Goal: Obtain resource: Obtain resource

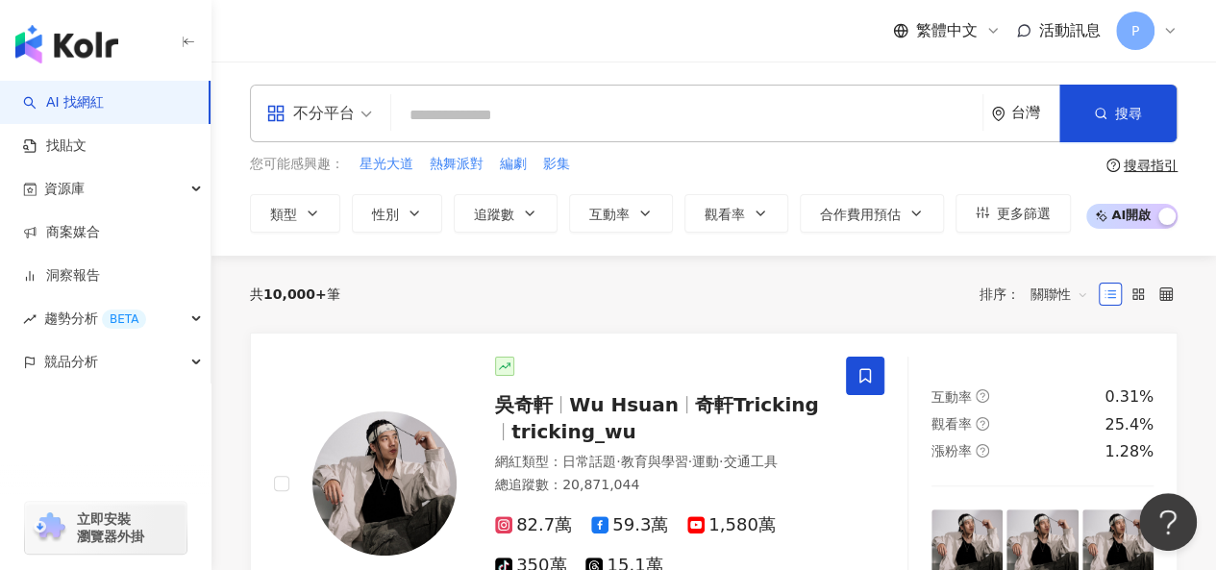
click at [714, 105] on input "search" at bounding box center [687, 115] width 576 height 37
paste input "***"
type input "***"
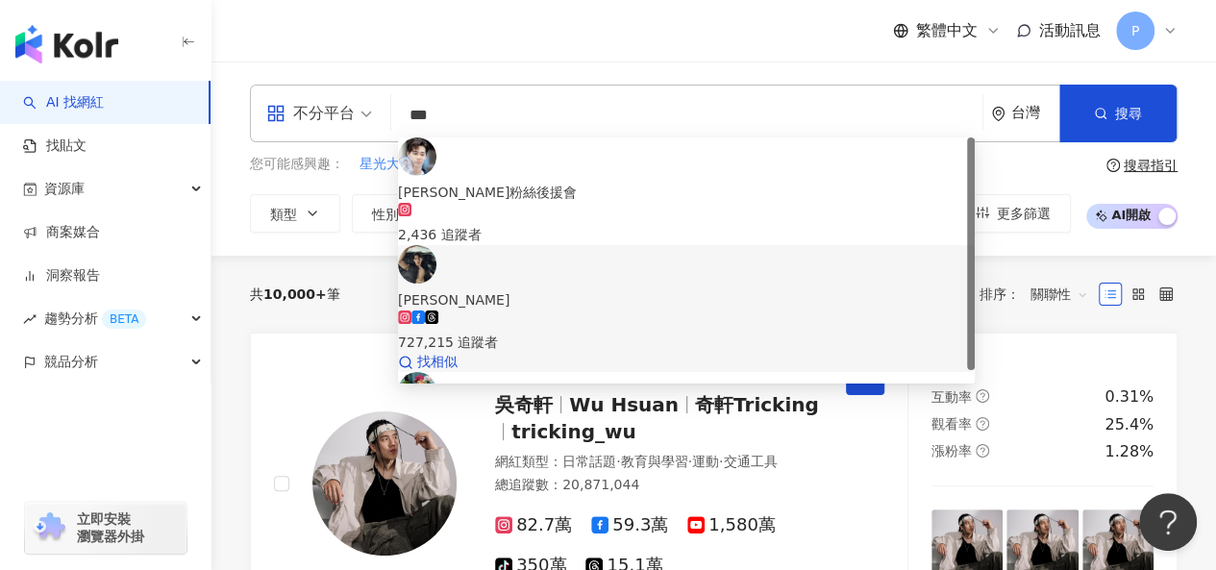
click at [706, 310] on div "727,215 追蹤者" at bounding box center [686, 331] width 577 height 42
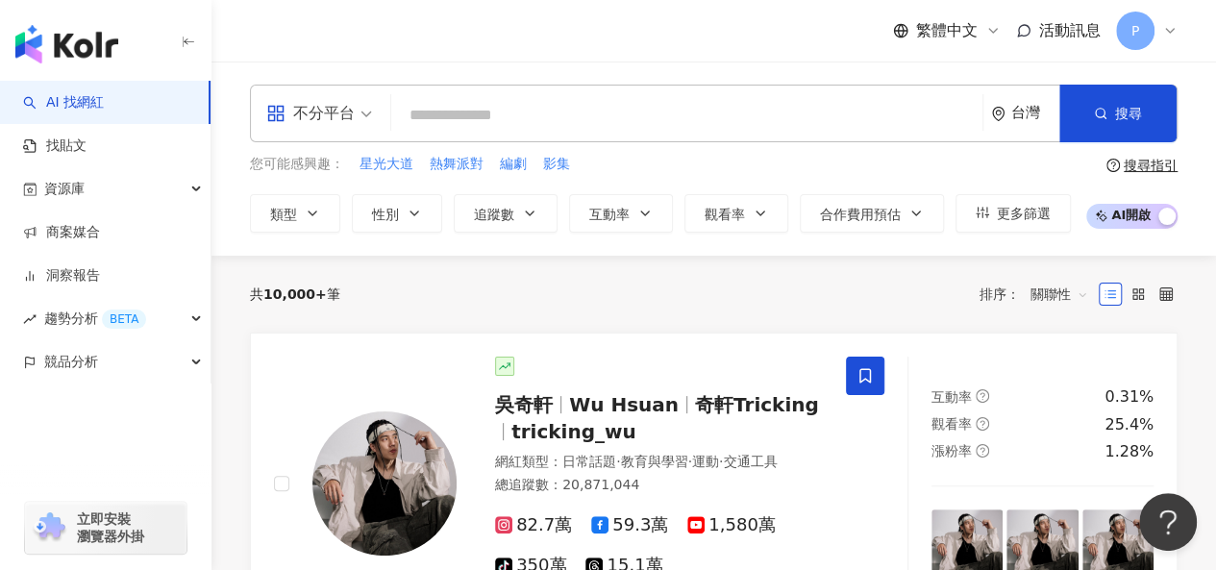
click at [813, 124] on input "search" at bounding box center [687, 115] width 576 height 37
paste input "***"
type input "***"
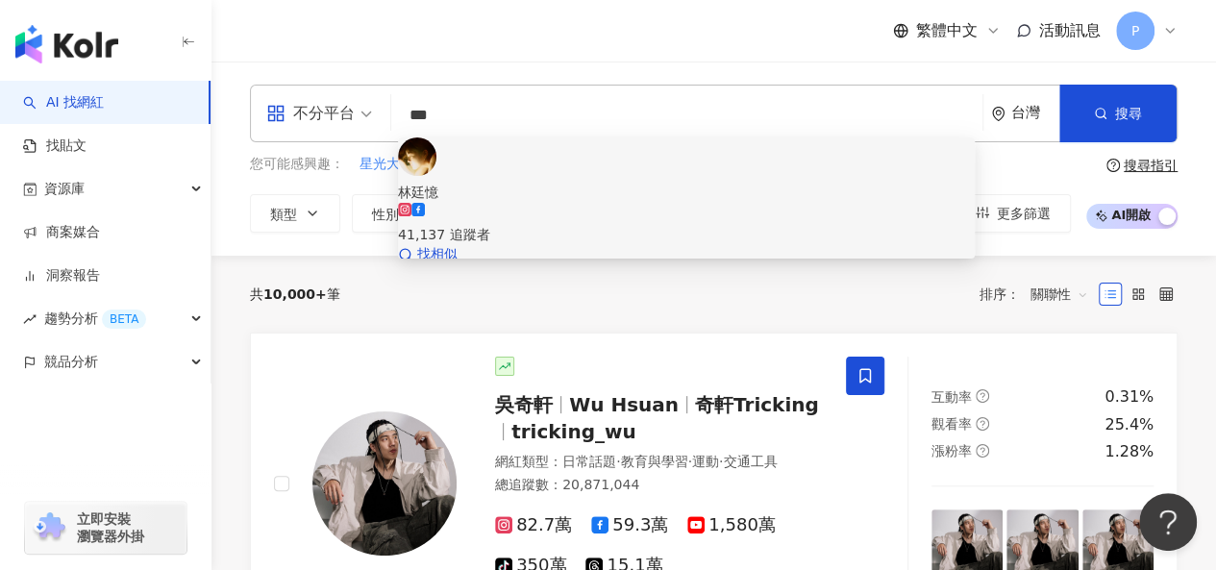
click at [716, 203] on div "41,137 追蹤者" at bounding box center [686, 224] width 577 height 42
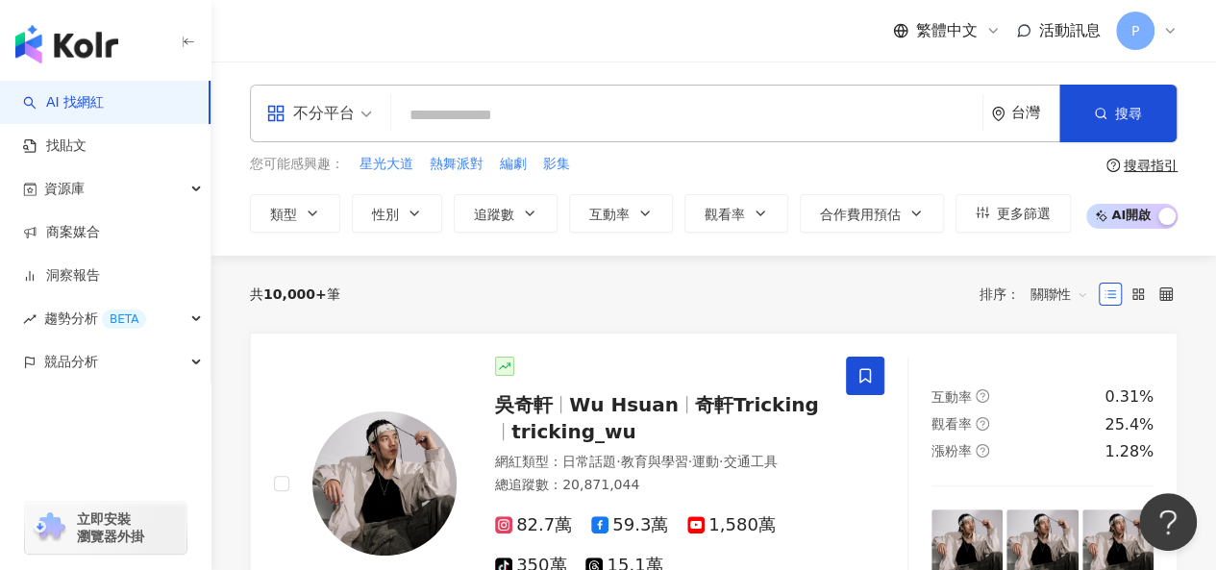
paste input "***"
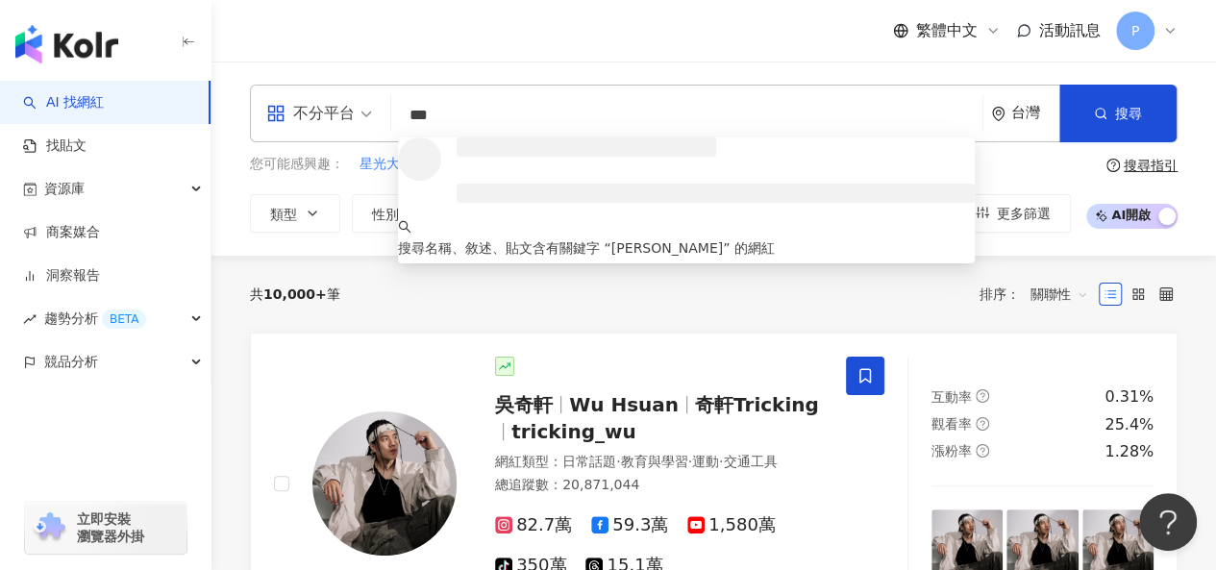
type input "***"
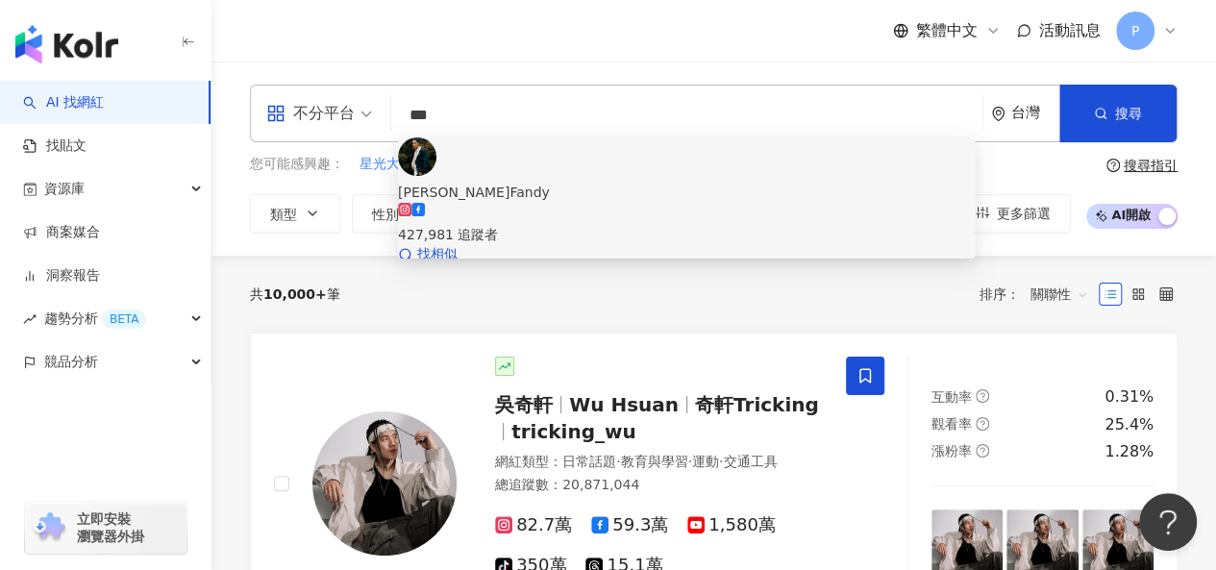
click at [566, 224] on div "427,981 追蹤者" at bounding box center [686, 234] width 577 height 21
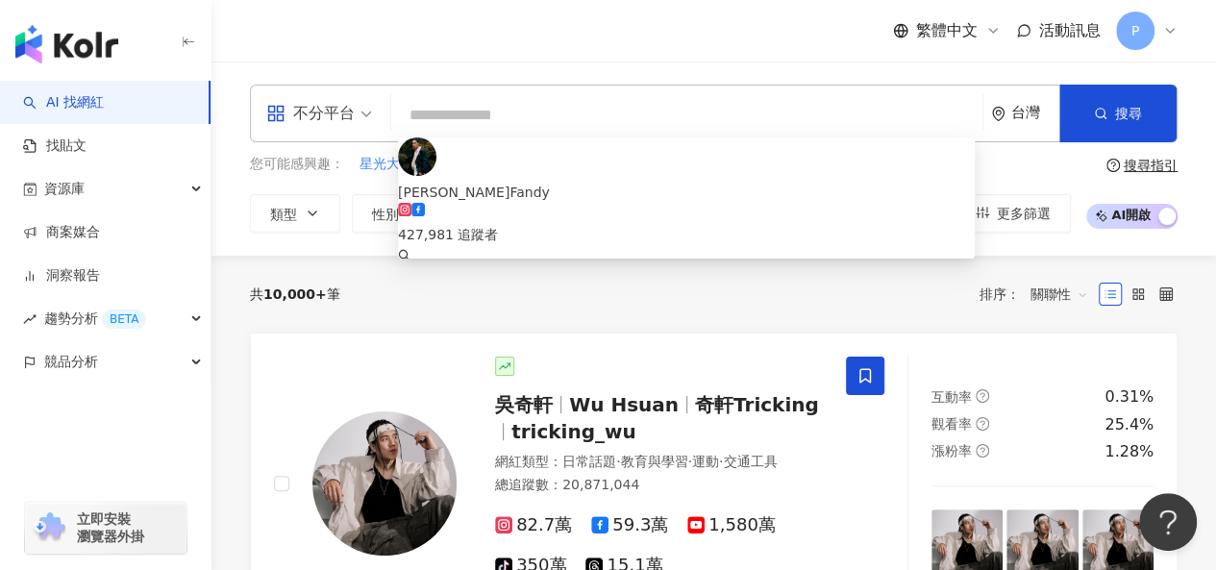
paste input "***"
type input "***"
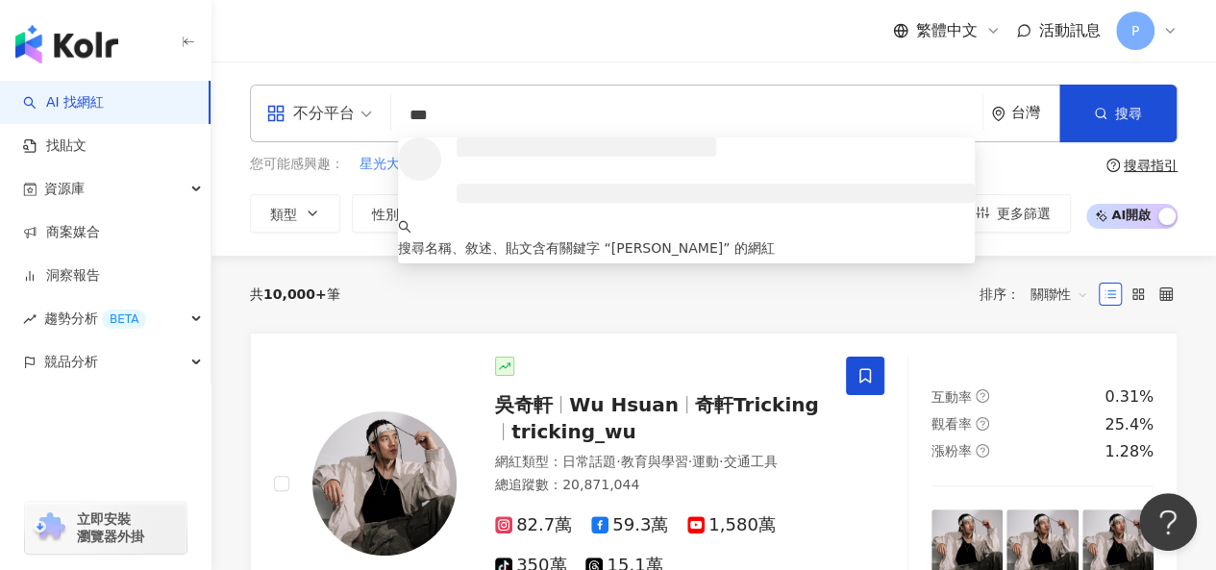
click at [577, 132] on input "***" at bounding box center [687, 115] width 576 height 37
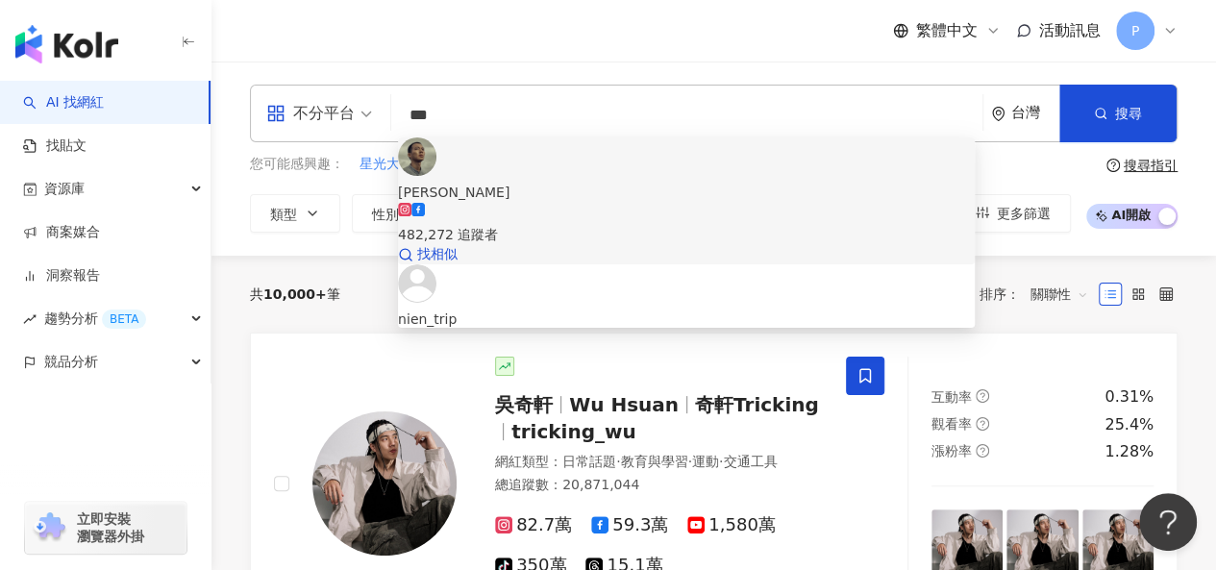
click at [592, 191] on div "吳念軒 482,272 追蹤者 找相似" at bounding box center [686, 200] width 577 height 127
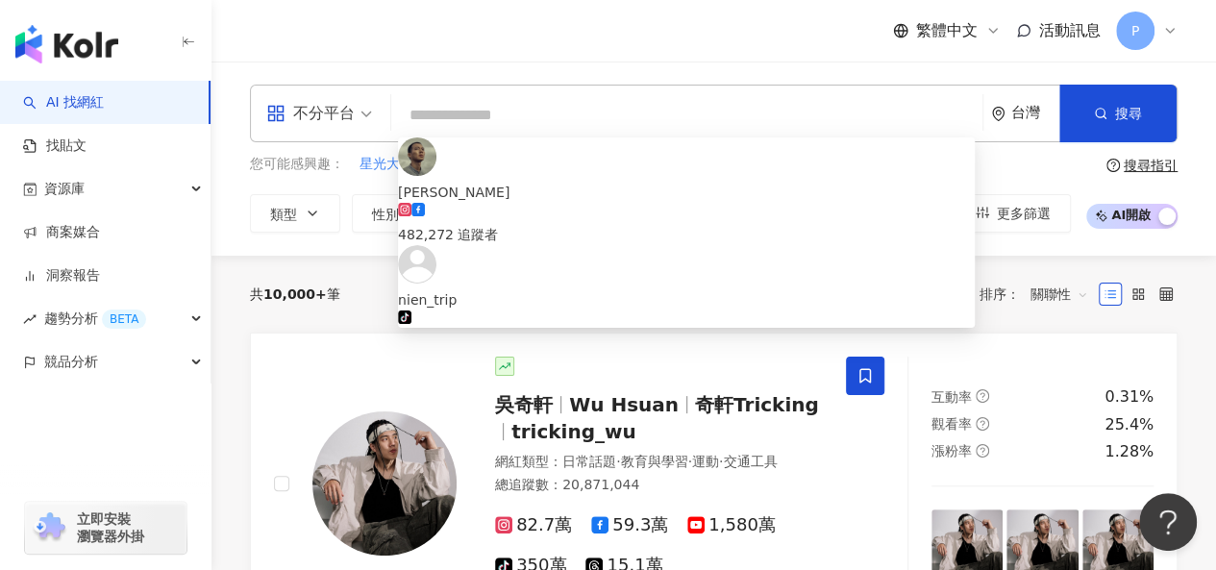
paste input "***"
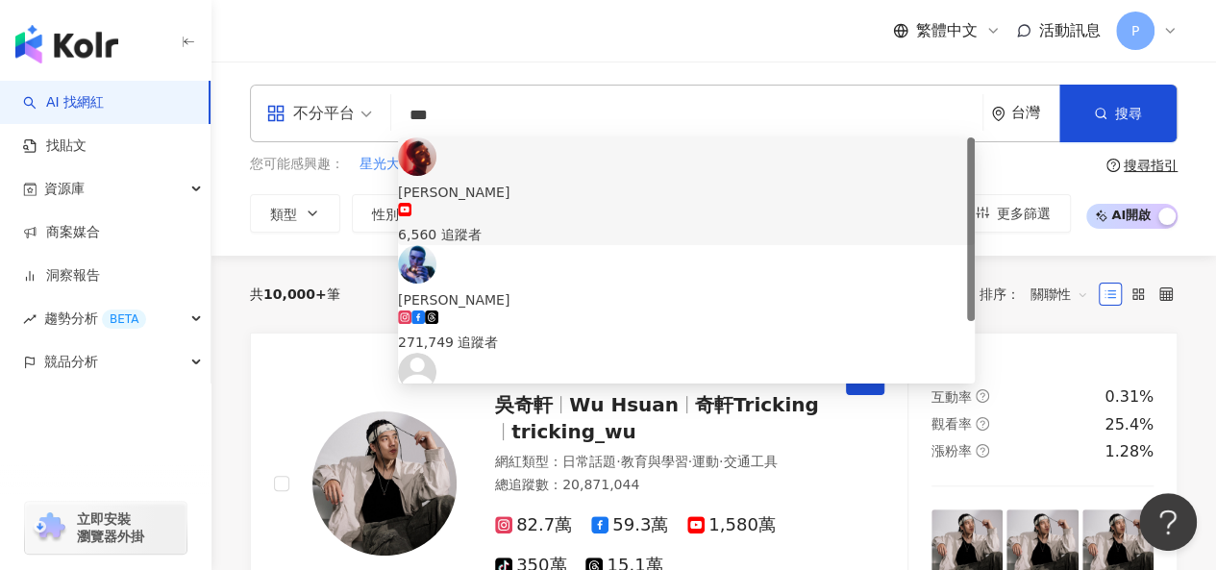
click at [392, 114] on div "不分平台 *** 台灣 搜尋 08cacd64-140d-4bf2-94bd-56e0cff9fecf 43a98f50-4702-4deb-887e-d40…" at bounding box center [714, 114] width 928 height 58
paste input "**********"
type input "**********"
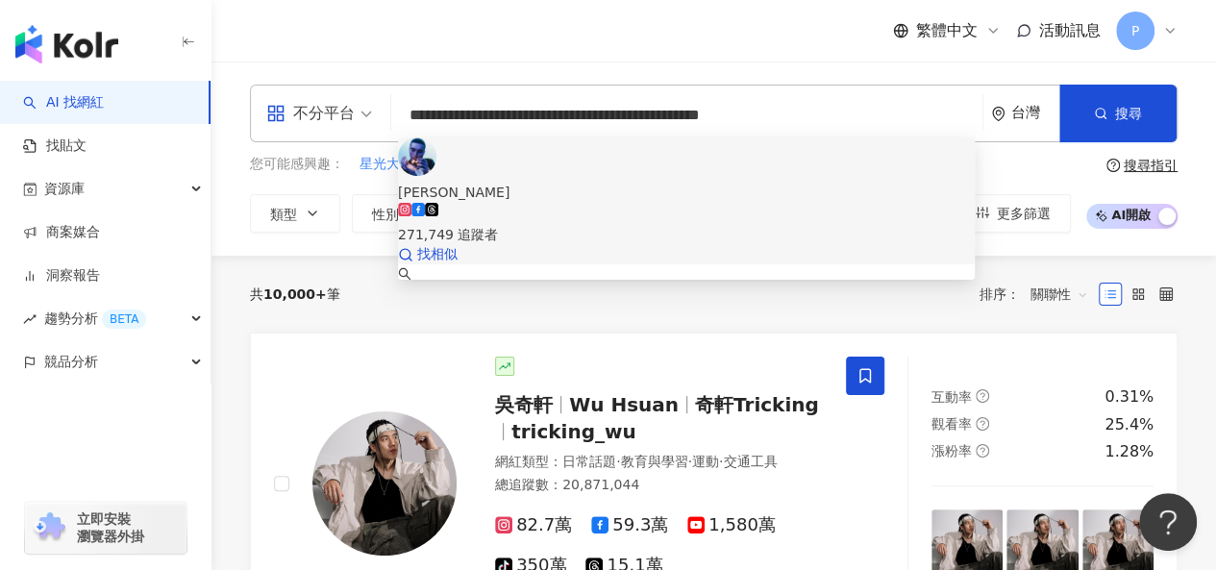
click at [669, 193] on div "鳳小岳RhydianVaughan 271,749 追蹤者 找相似" at bounding box center [686, 200] width 577 height 127
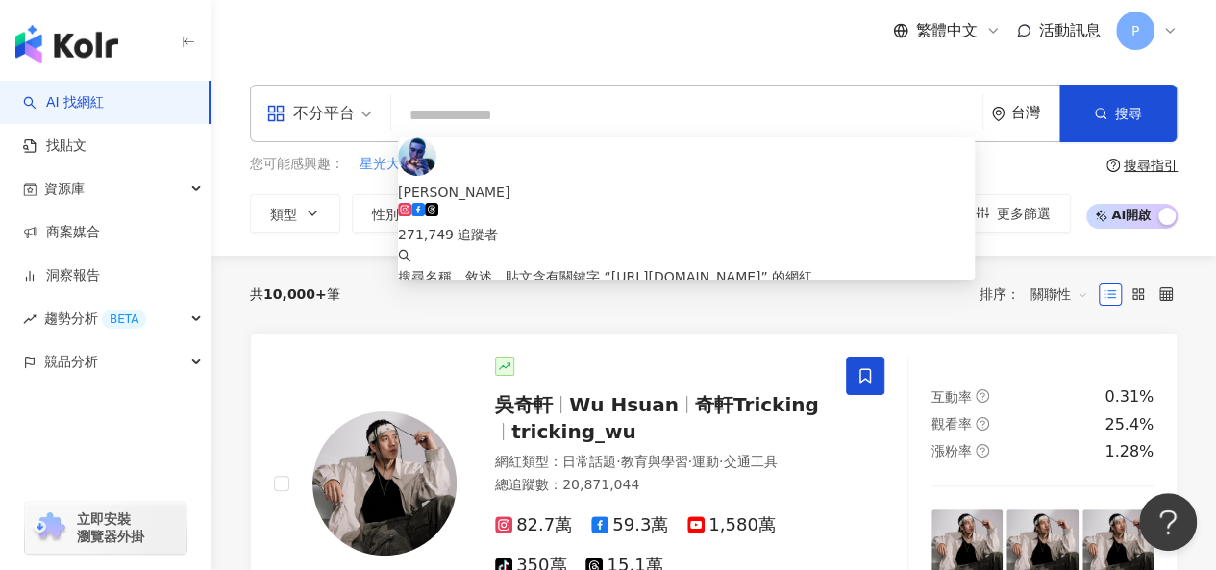
click at [585, 117] on input "search" at bounding box center [687, 115] width 576 height 37
paste input "**"
type input "**"
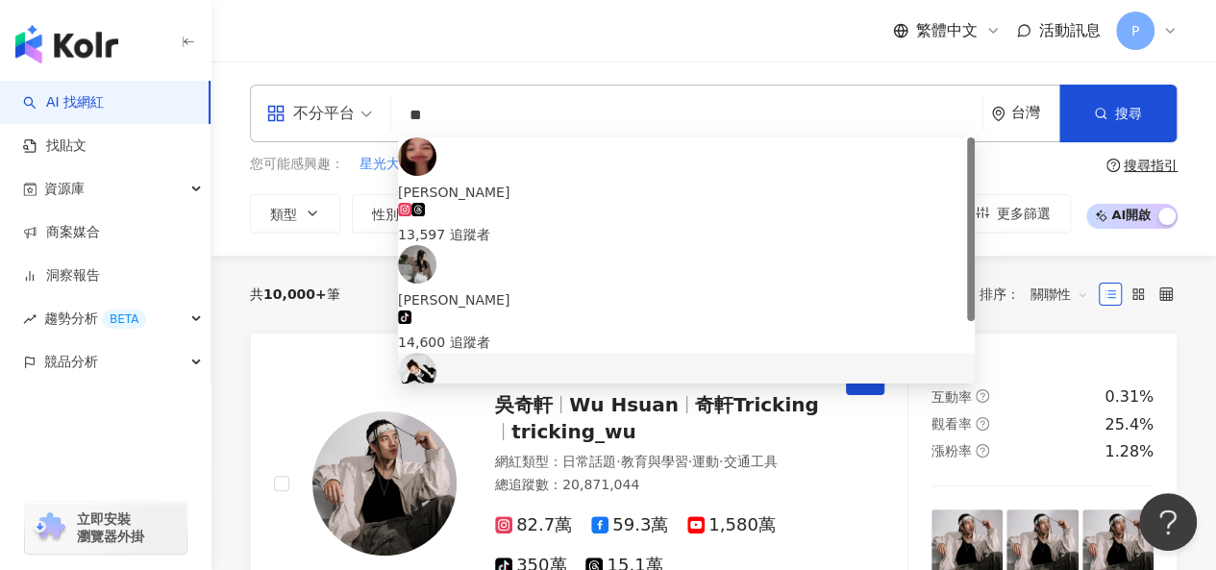
click at [652, 397] on span "韓寧" at bounding box center [686, 407] width 577 height 21
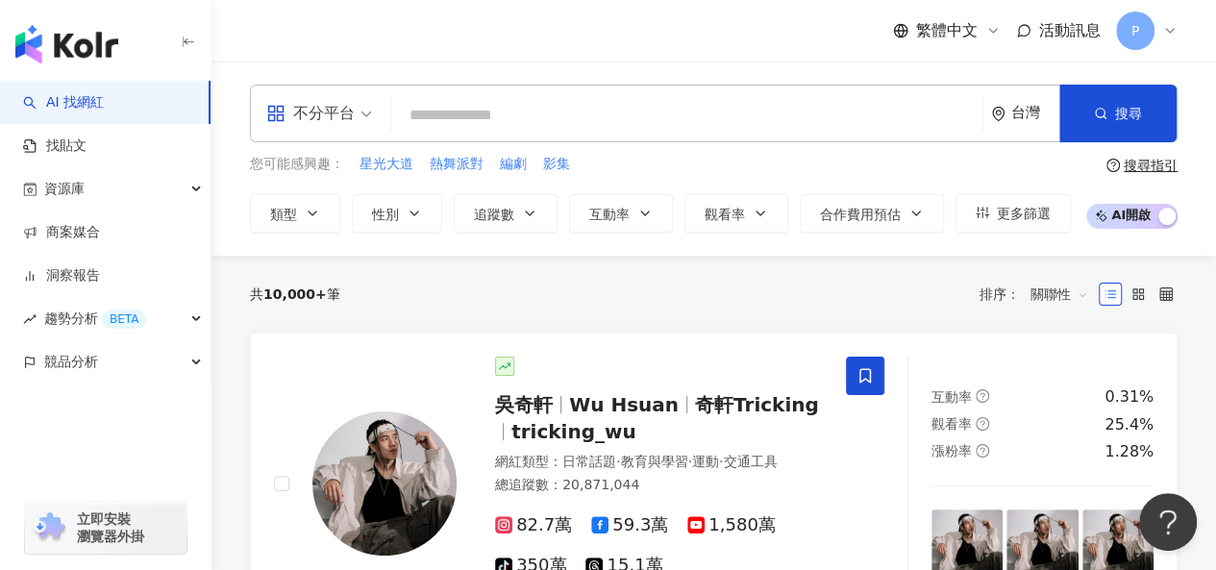
paste input "**"
type input "**"
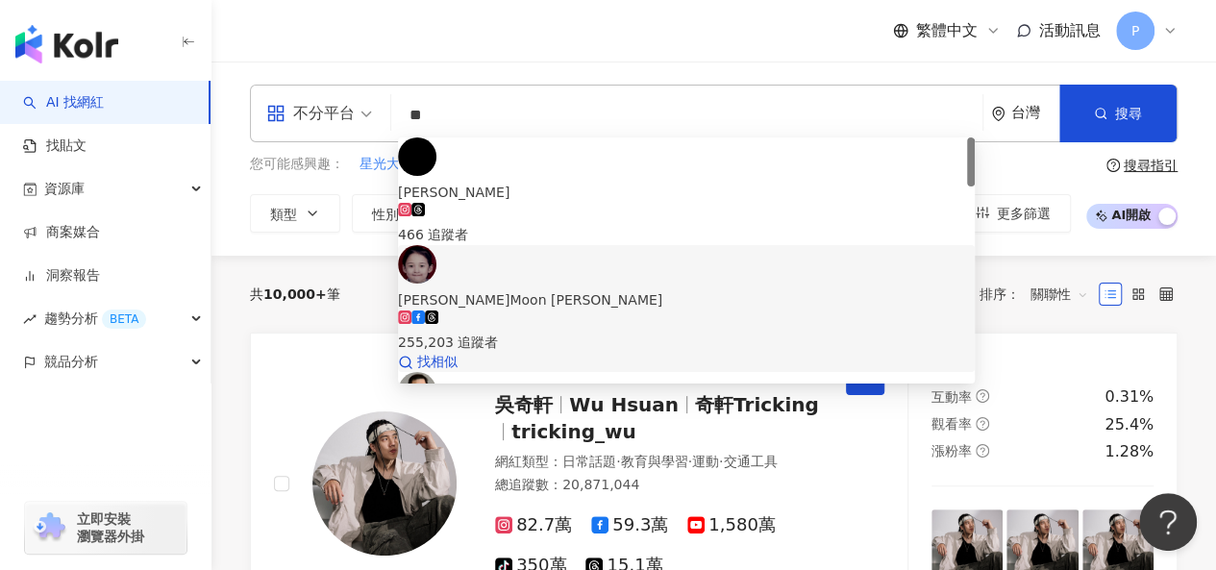
click at [650, 310] on div "255,203 追蹤者" at bounding box center [686, 331] width 577 height 42
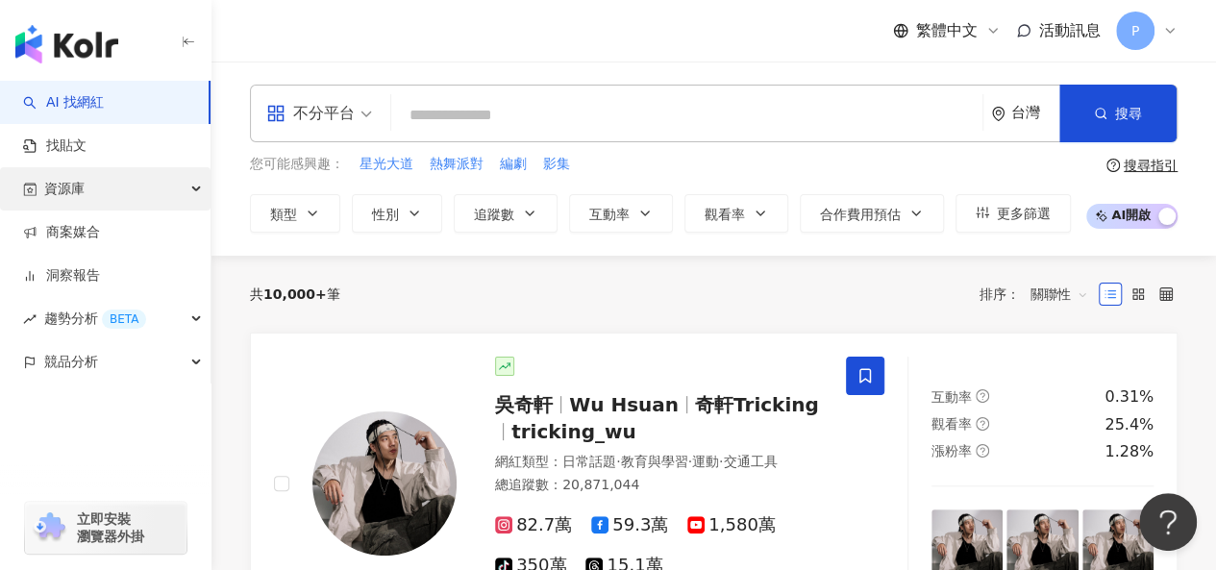
click at [116, 199] on div "資源庫" at bounding box center [105, 188] width 211 height 43
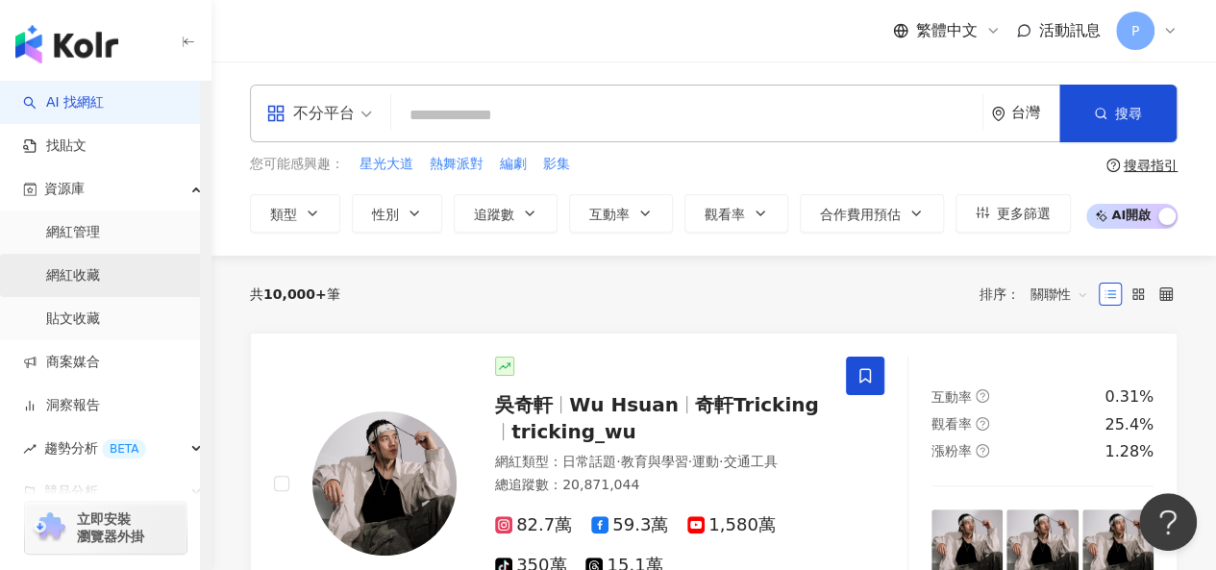
click at [87, 280] on link "網紅收藏" at bounding box center [73, 275] width 54 height 19
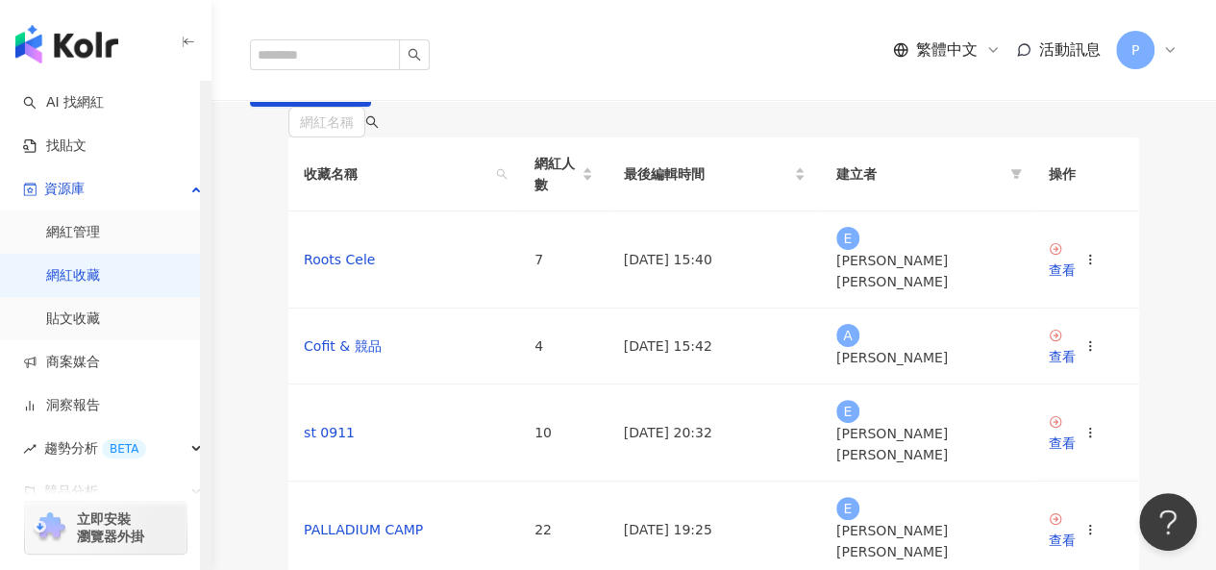
scroll to position [192, 0]
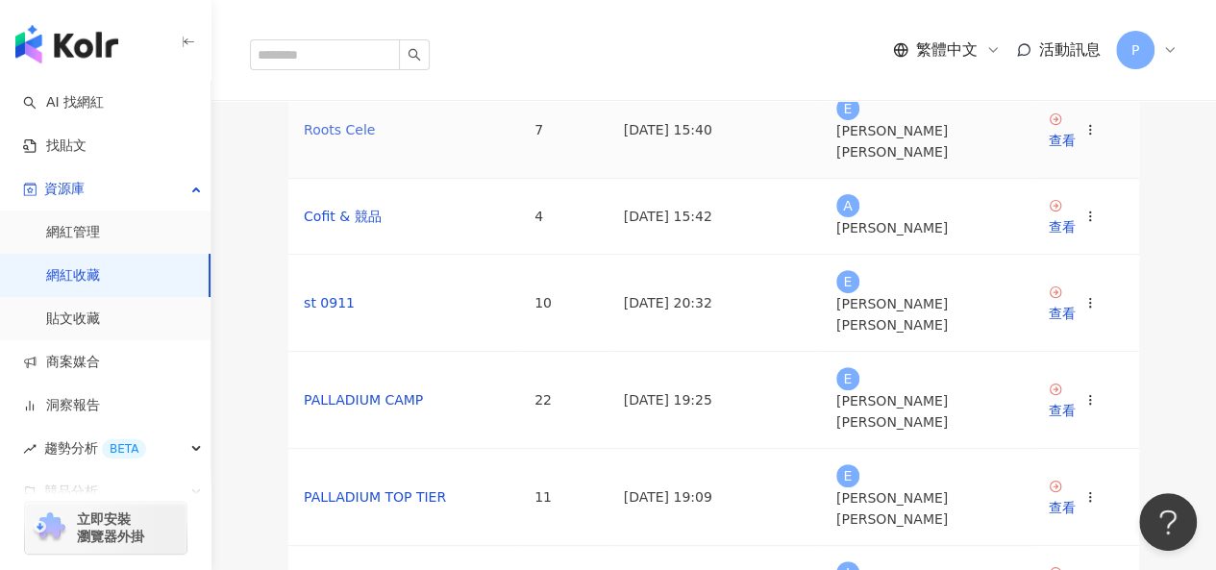
click at [333, 137] on link "Roots Cele" at bounding box center [339, 129] width 71 height 15
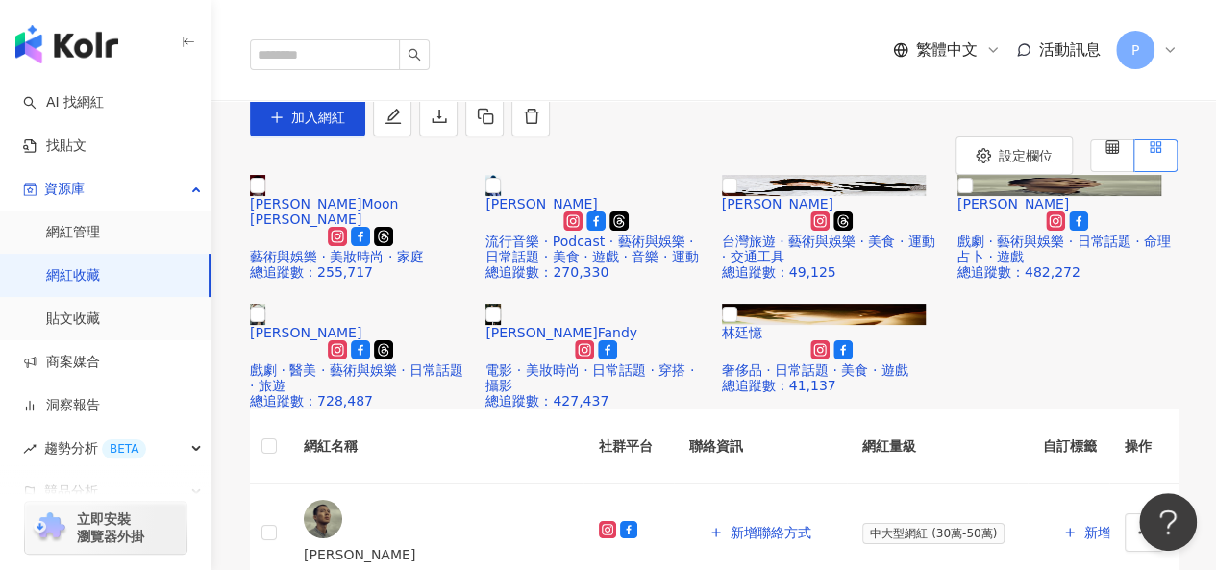
drag, startPoint x: 790, startPoint y: 252, endPoint x: 686, endPoint y: 271, distance: 105.6
click at [446, 123] on icon "download" at bounding box center [439, 116] width 14 height 13
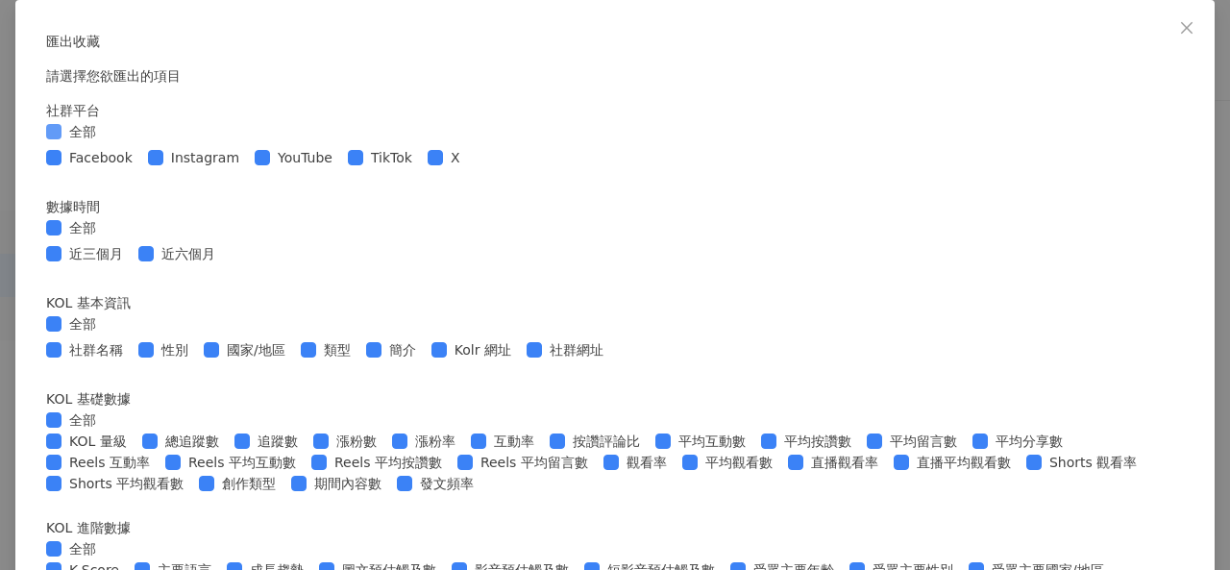
click at [104, 142] on span "全部" at bounding box center [83, 131] width 42 height 21
click at [140, 168] on span "Facebook" at bounding box center [101, 157] width 79 height 21
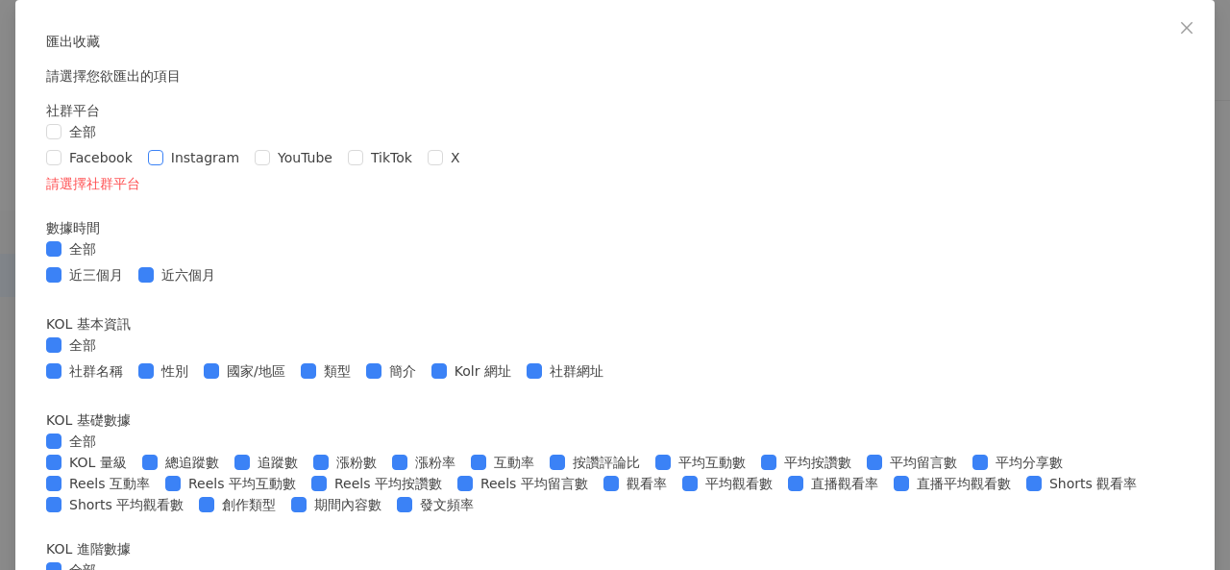
click at [247, 168] on span "Instagram" at bounding box center [205, 157] width 84 height 21
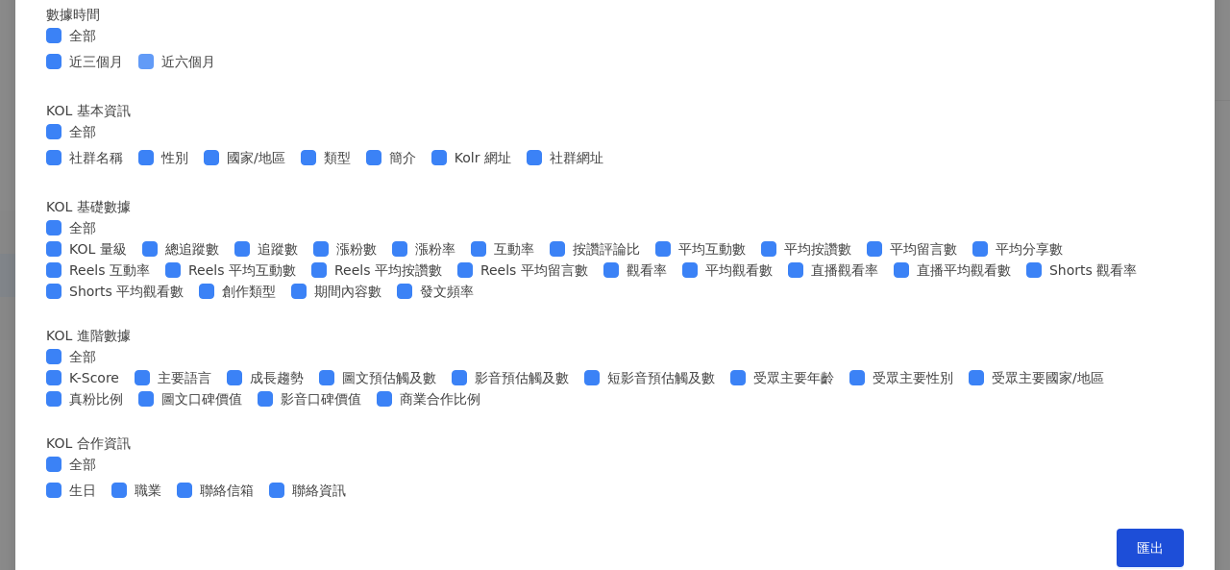
click at [223, 72] on span "近六個月" at bounding box center [188, 61] width 69 height 21
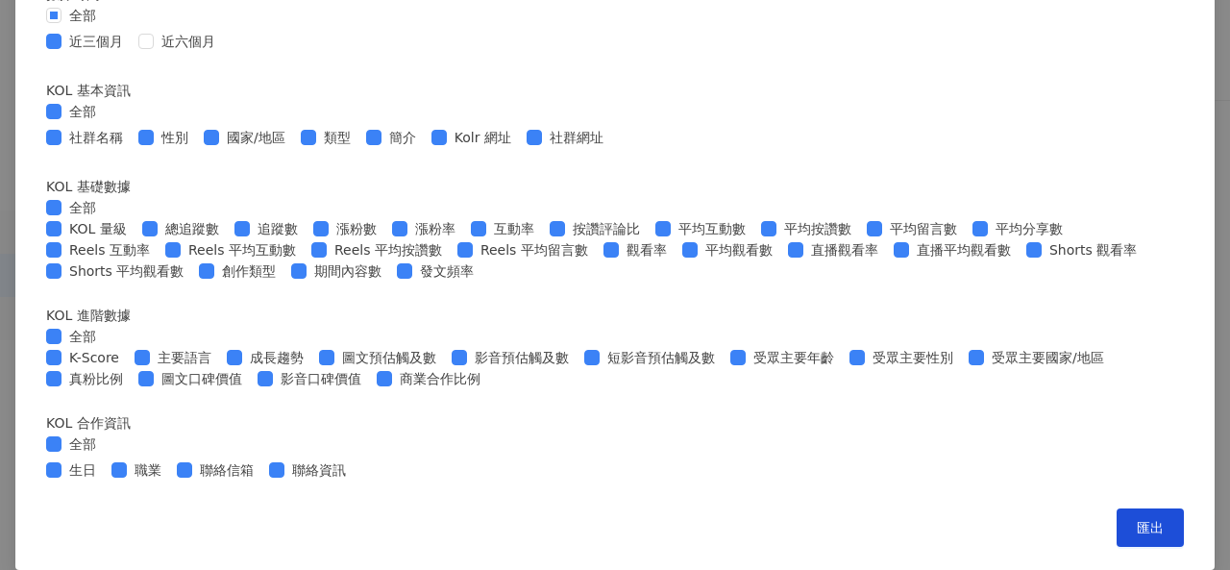
scroll to position [481, 0]
click at [104, 122] on span "全部" at bounding box center [83, 111] width 42 height 21
click at [196, 148] on span "性別" at bounding box center [175, 137] width 42 height 21
drag, startPoint x: 300, startPoint y: 176, endPoint x: 310, endPoint y: 176, distance: 10.6
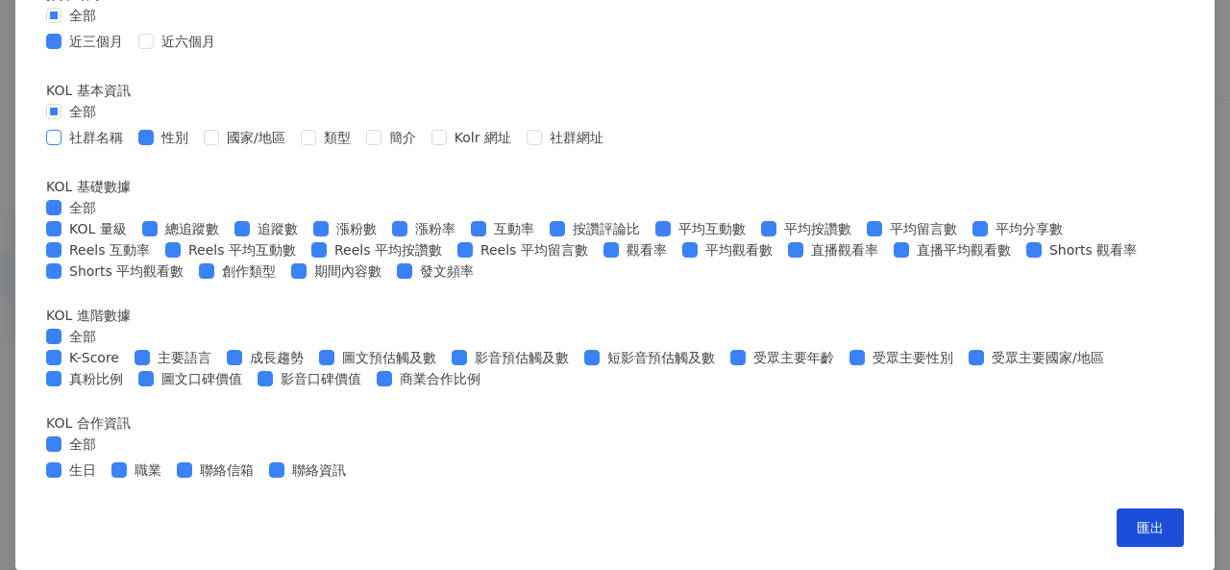
click at [131, 148] on span "社群名稱" at bounding box center [96, 137] width 69 height 21
click at [196, 148] on span "性別" at bounding box center [175, 137] width 42 height 21
click at [131, 148] on span "社群名稱" at bounding box center [96, 137] width 69 height 21
click at [611, 148] on span "社群網址" at bounding box center [576, 137] width 69 height 21
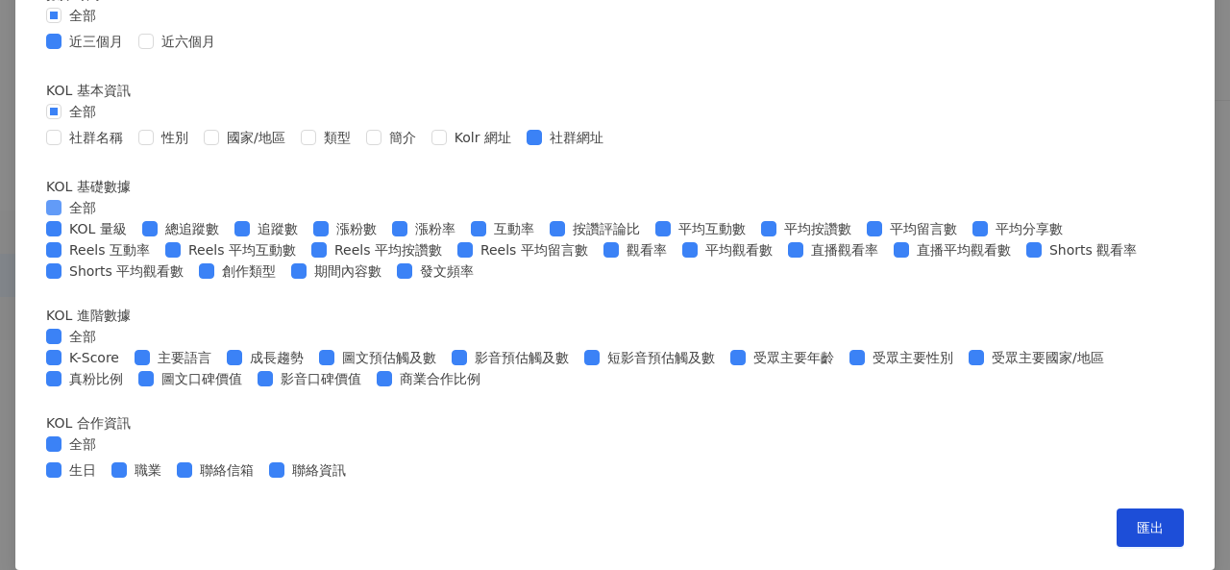
click at [104, 197] on span "全部" at bounding box center [83, 207] width 42 height 21
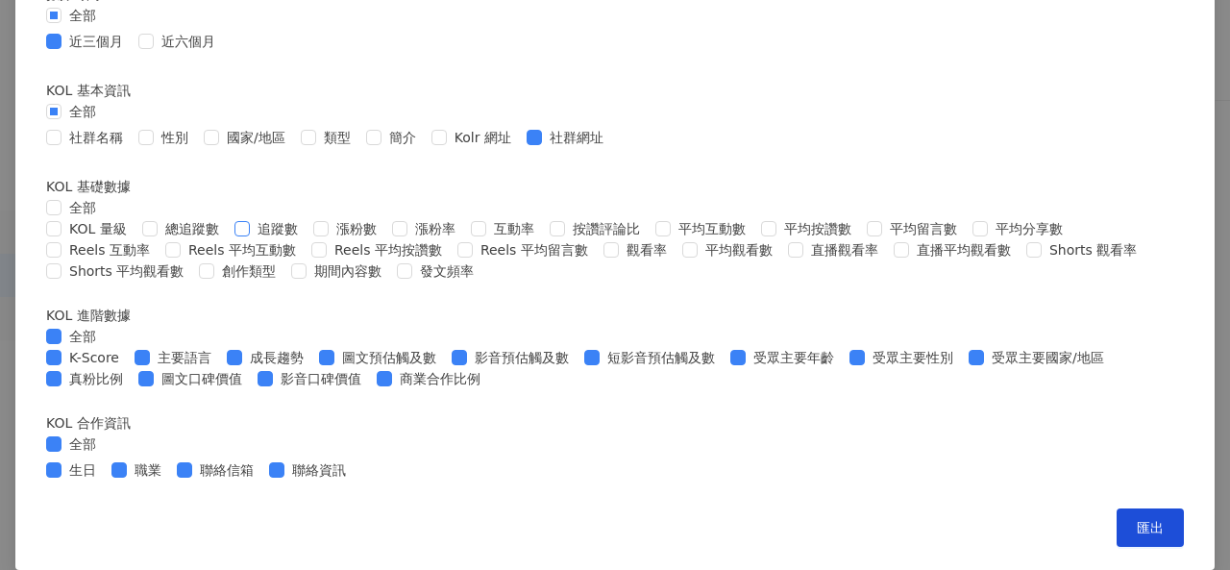
click at [306, 218] on span "追蹤數" at bounding box center [278, 228] width 56 height 21
click at [671, 218] on span "平均互動數" at bounding box center [712, 228] width 83 height 21
click at [777, 218] on span "平均按讚數" at bounding box center [818, 228] width 83 height 21
click at [104, 326] on span "全部" at bounding box center [83, 336] width 42 height 21
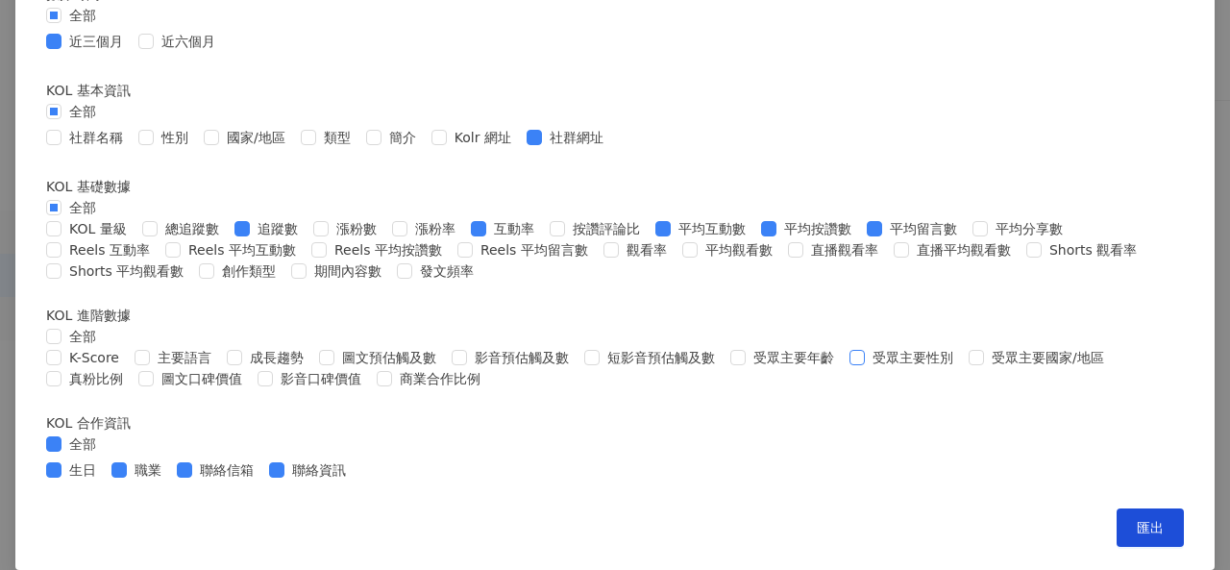
click at [865, 347] on span "受眾主要性別" at bounding box center [913, 357] width 96 height 21
click at [746, 347] on span "受眾主要年齡" at bounding box center [794, 357] width 96 height 21
click at [104, 434] on span "全部" at bounding box center [83, 444] width 42 height 21
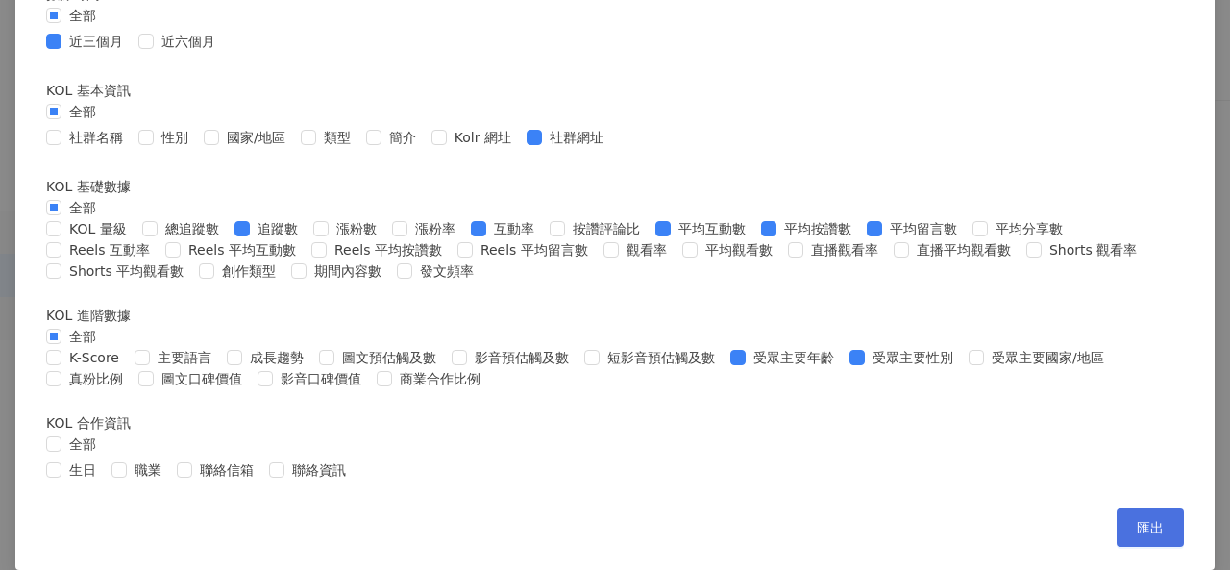
click at [1117, 540] on button "匯出" at bounding box center [1150, 528] width 67 height 38
drag, startPoint x: 1145, startPoint y: 191, endPoint x: 1088, endPoint y: 246, distance: 78.9
click at [1144, 193] on div "匯出收藏 請選擇您欲匯出的項目 社群平台 全部 Facebook Instagram YouTube TikTok X 數據時間 全部 近三個月 近六個月 K…" at bounding box center [615, 285] width 1230 height 570
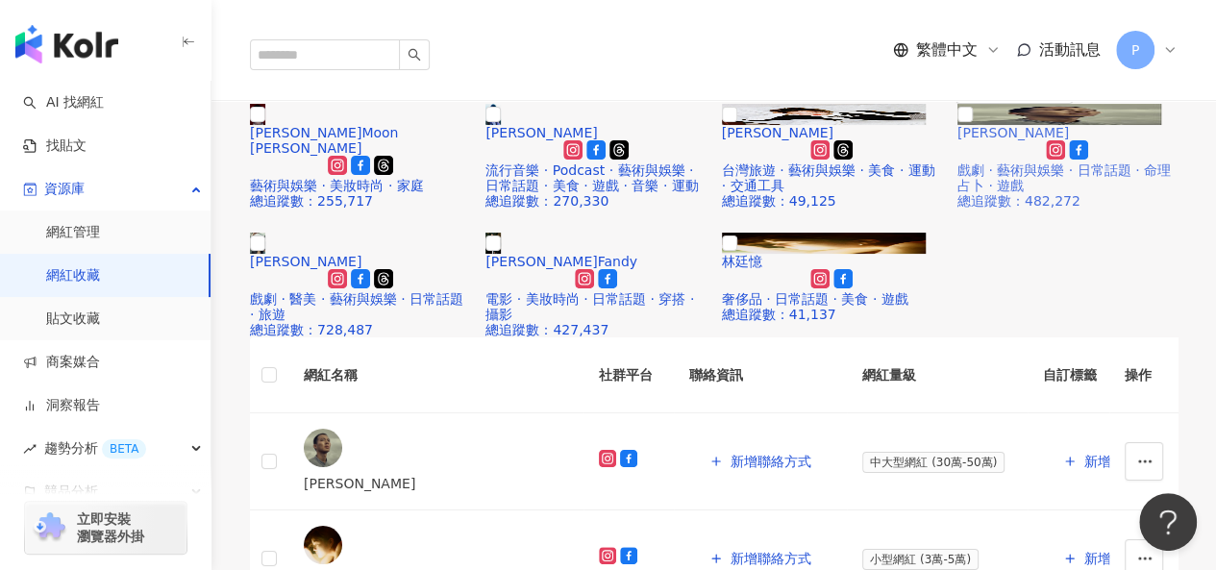
scroll to position [192, 0]
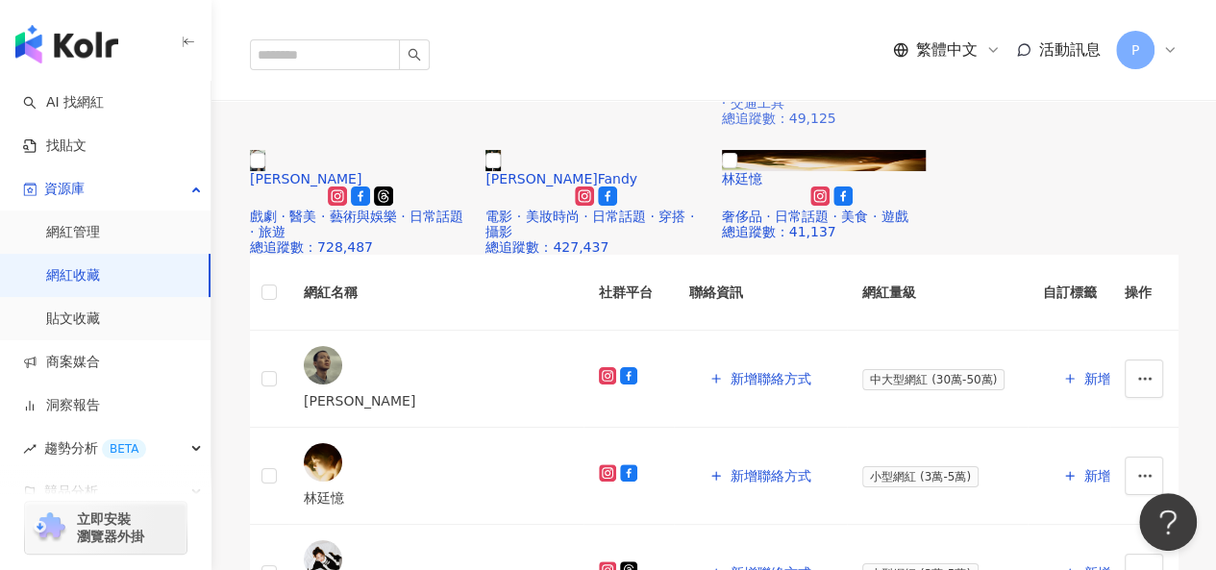
click at [878, 42] on div "解鎖網紅檔案，獲得進階數據" at bounding box center [831, 31] width 188 height 21
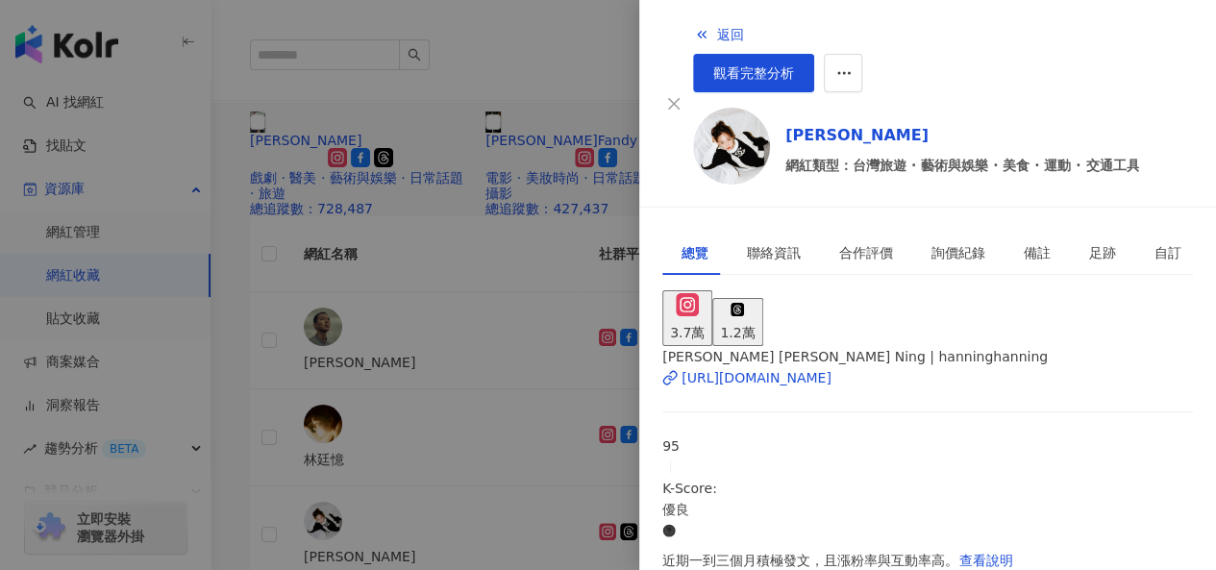
scroll to position [577, 0]
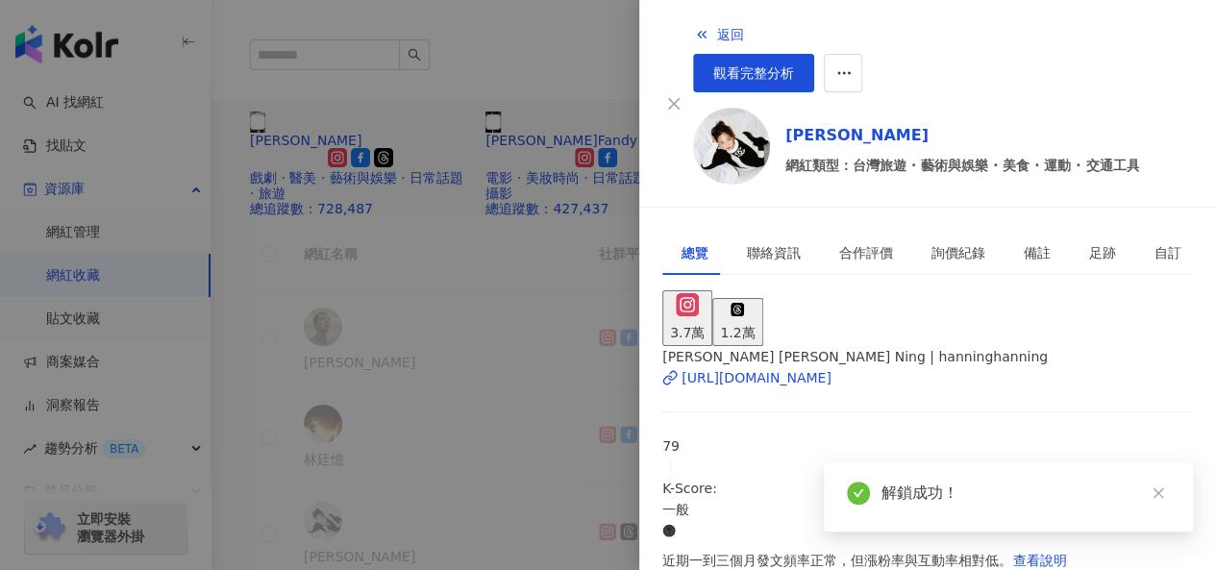
scroll to position [551, 0]
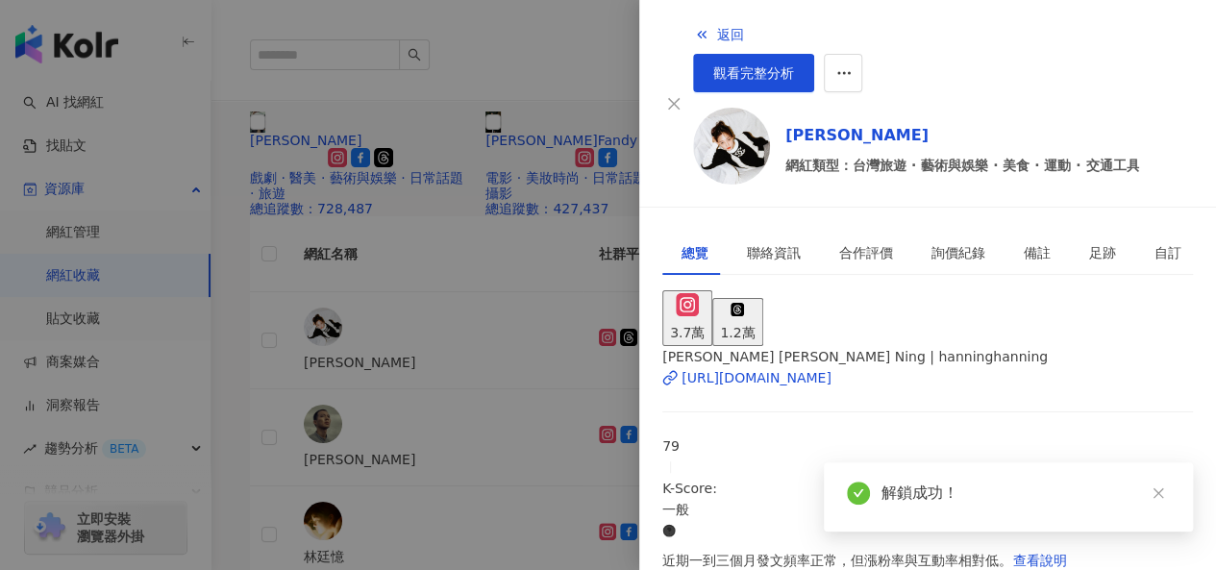
click at [564, 473] on div at bounding box center [608, 285] width 1216 height 570
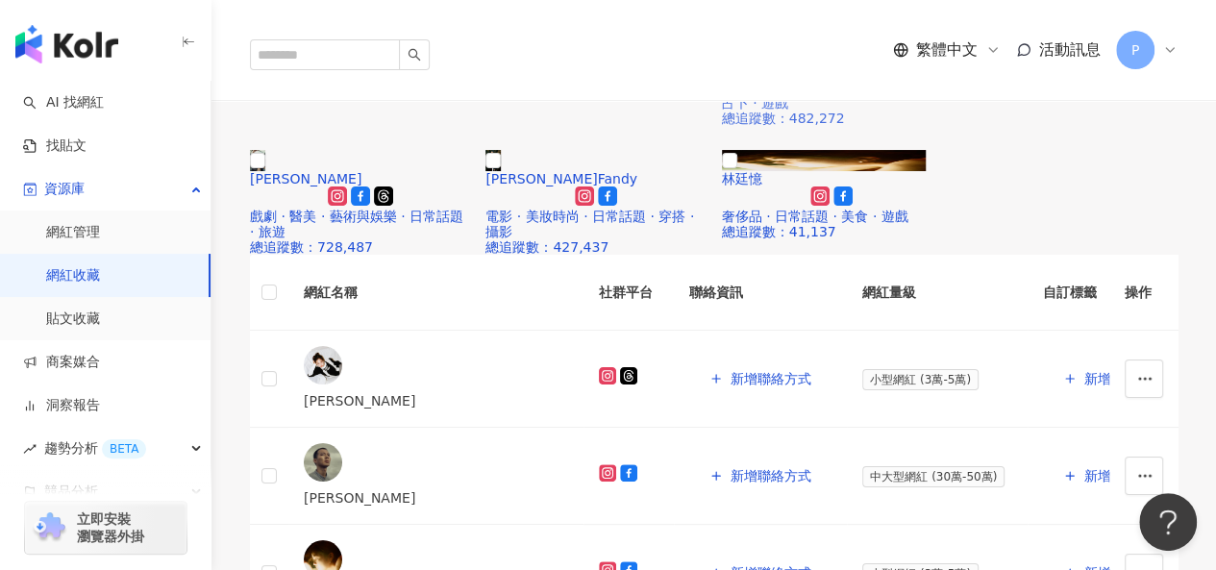
click at [903, 80] on div at bounding box center [832, 69] width 220 height 22
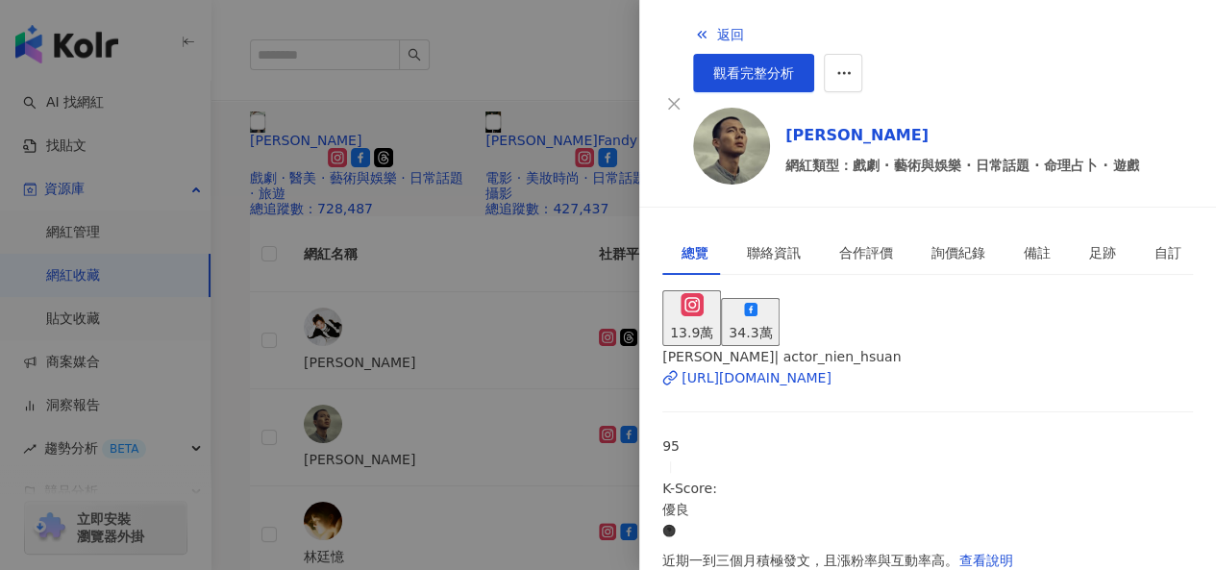
scroll to position [577, 0]
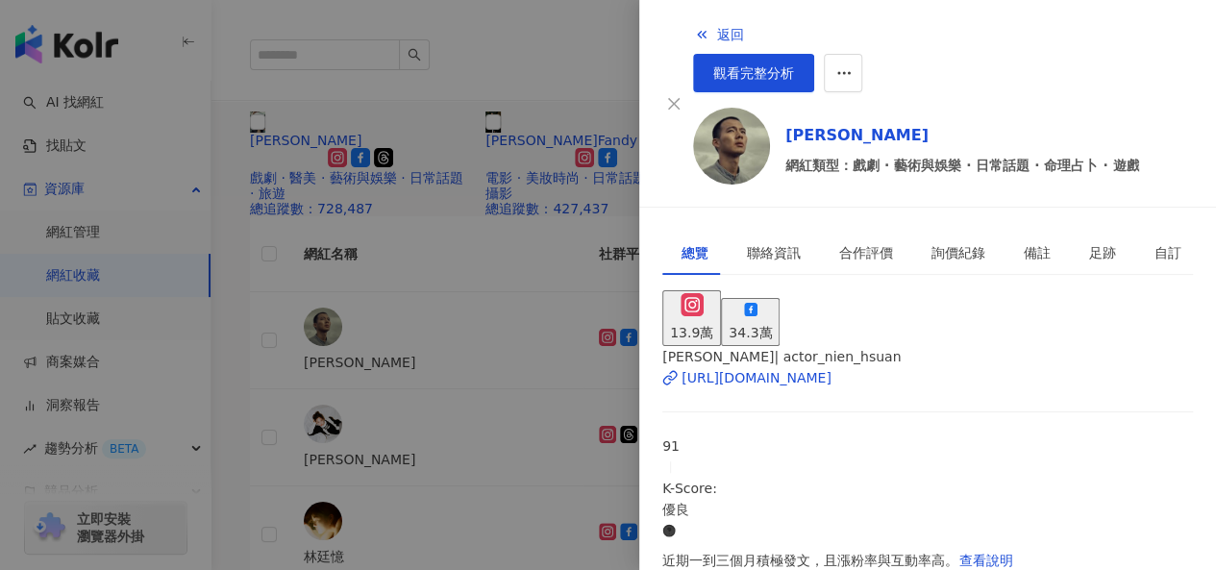
scroll to position [534, 0]
click at [519, 104] on div at bounding box center [608, 285] width 1216 height 570
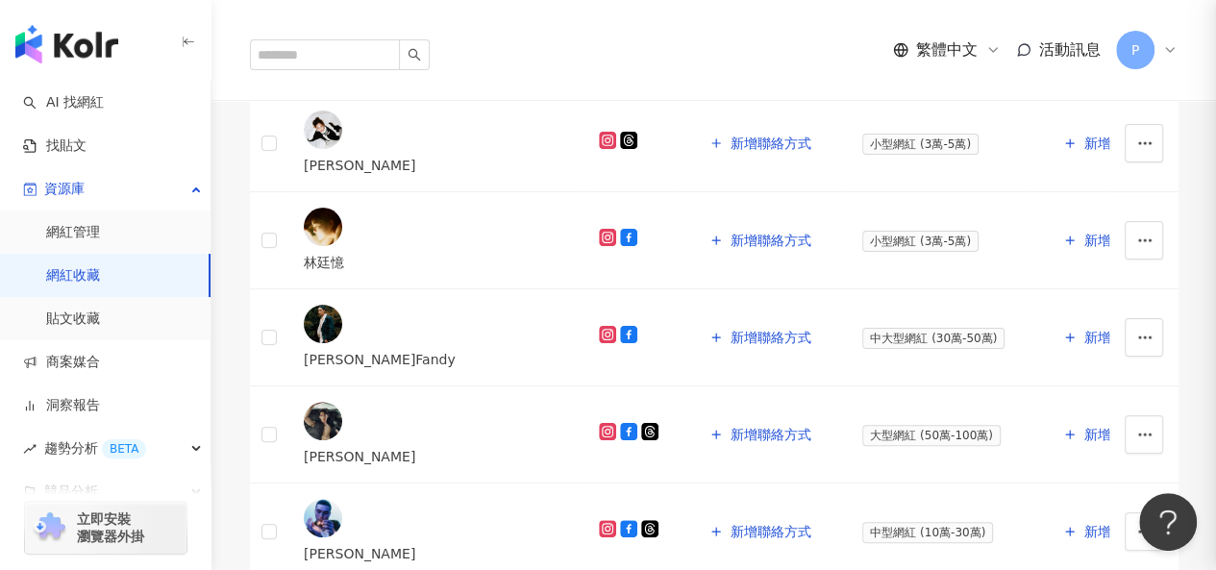
scroll to position [673, 0]
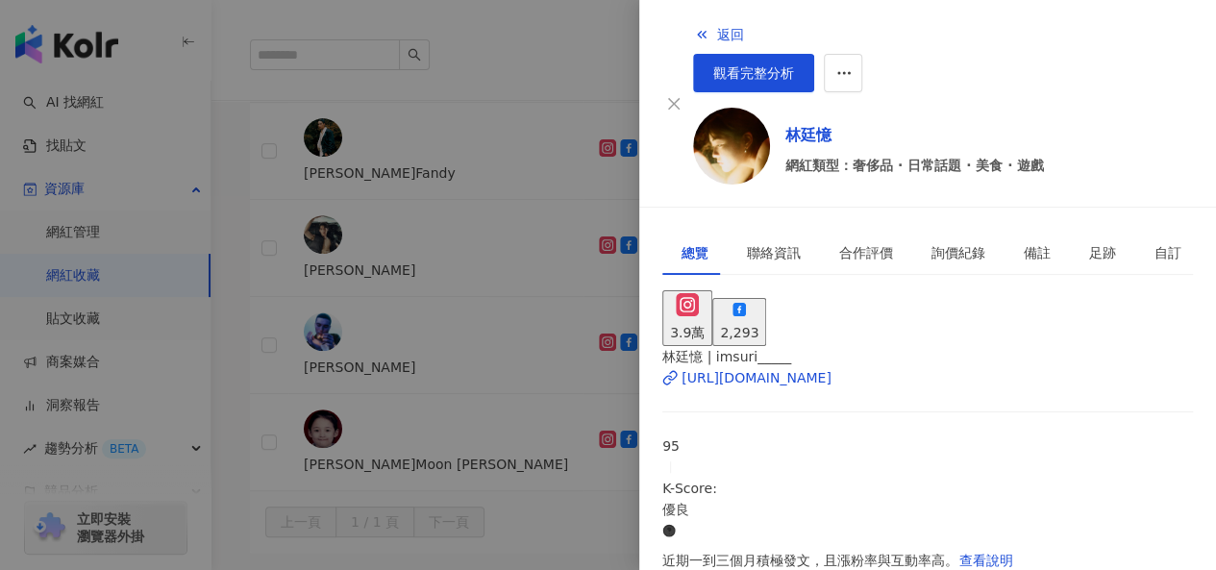
scroll to position [481, 0]
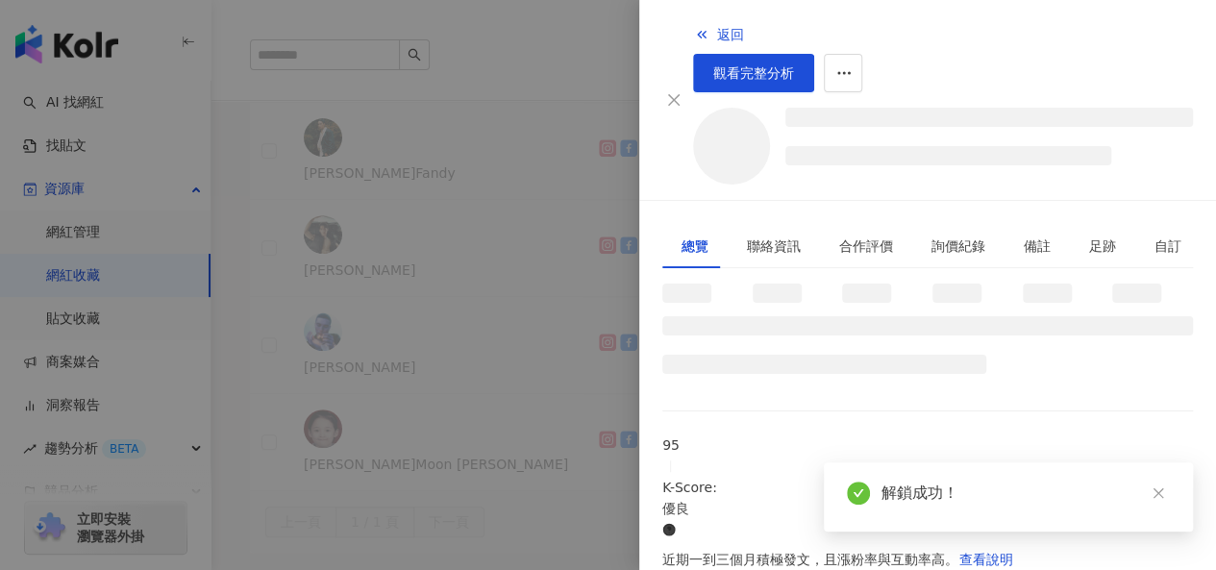
click at [529, 392] on div at bounding box center [608, 285] width 1216 height 570
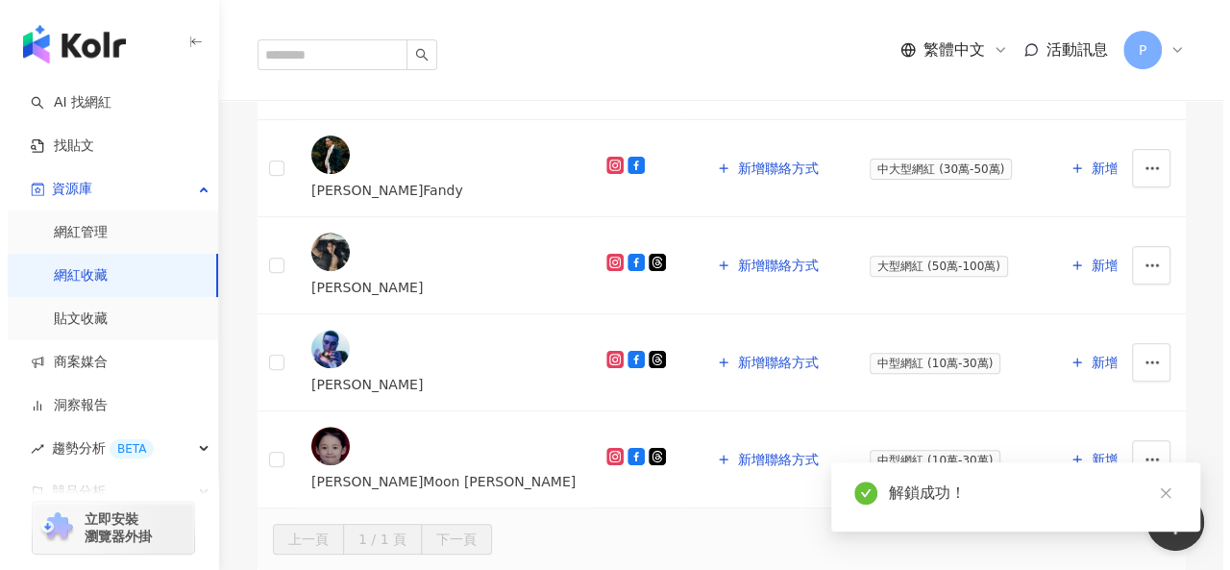
scroll to position [0, 0]
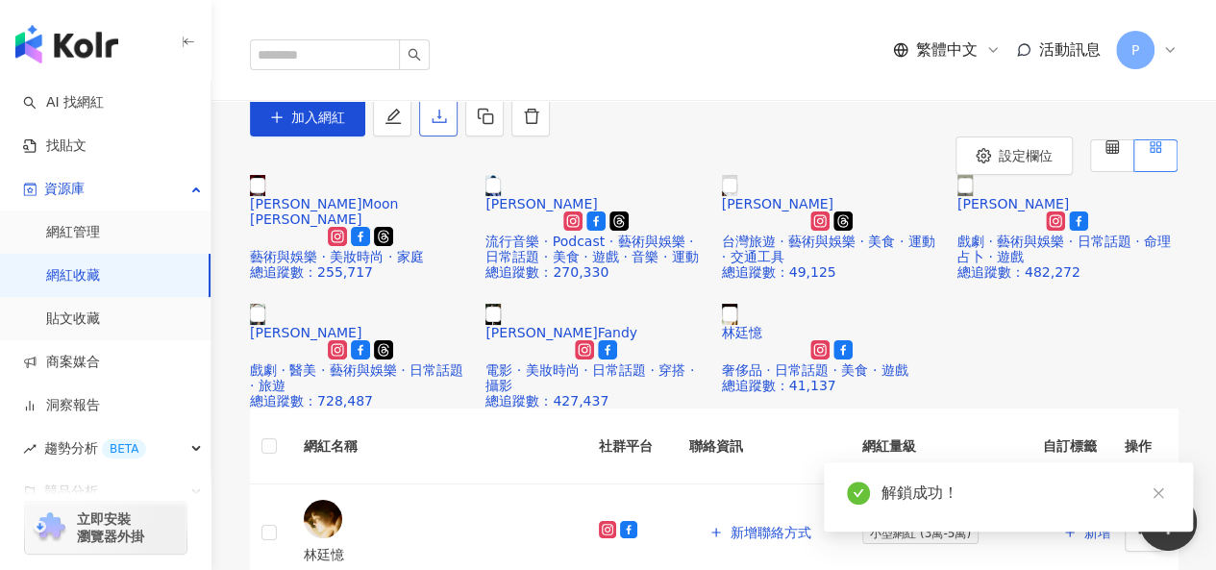
click at [458, 137] on button "button" at bounding box center [438, 117] width 38 height 38
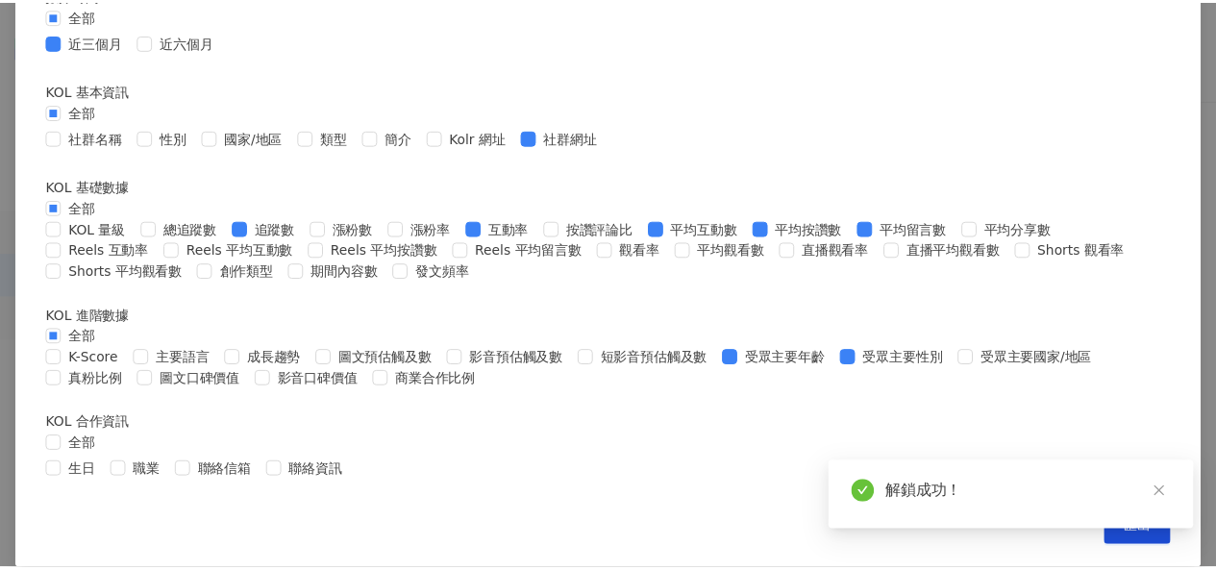
scroll to position [915, 0]
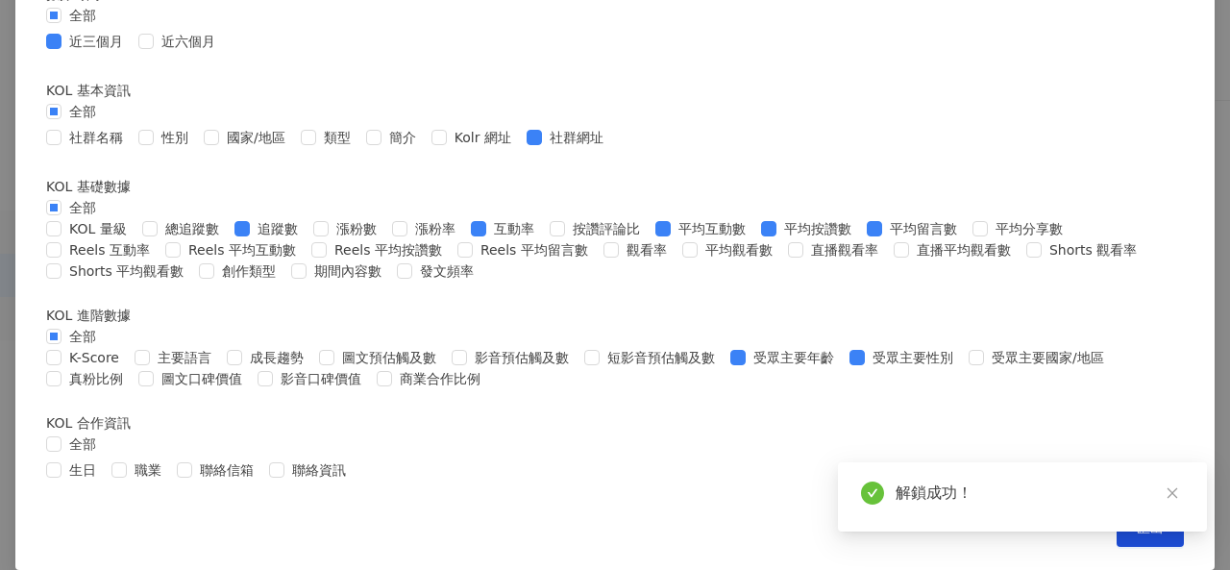
drag, startPoint x: 1180, startPoint y: 493, endPoint x: 1096, endPoint y: 502, distance: 85.0
click at [1179, 493] on link at bounding box center [1172, 494] width 24 height 24
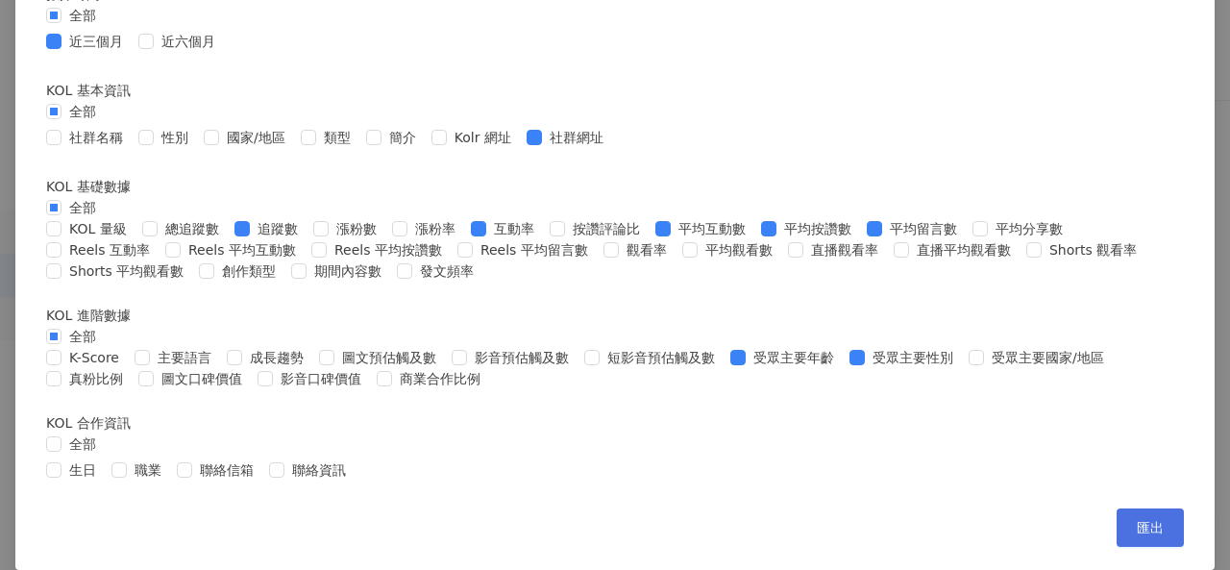
click at [1117, 516] on button "匯出" at bounding box center [1150, 528] width 67 height 38
click at [1013, 127] on div "匯出收藏 請選擇您欲匯出的項目 社群平台 全部 Facebook Instagram YouTube TikTok X 數據時間 全部 近三個月 近六個月 K…" at bounding box center [615, 179] width 1200 height 782
click at [1097, 100] on div "匯出收藏 請選擇您欲匯出的項目 社群平台 全部 Facebook Instagram YouTube TikTok X 數據時間 全部 近三個月 近六個月 K…" at bounding box center [615, 285] width 1230 height 570
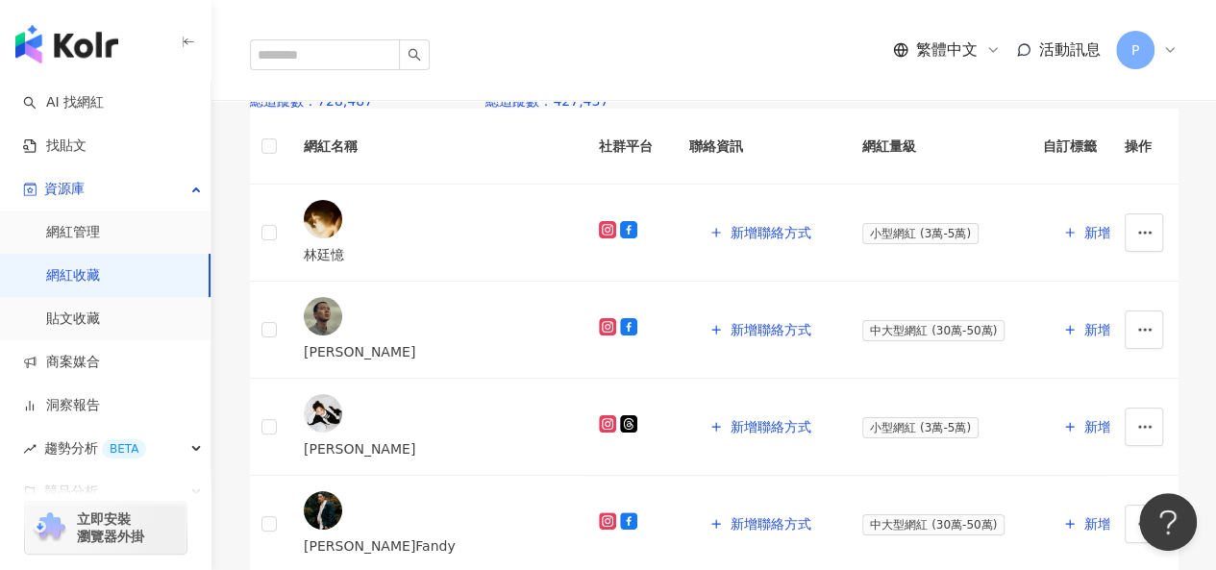
scroll to position [288, 0]
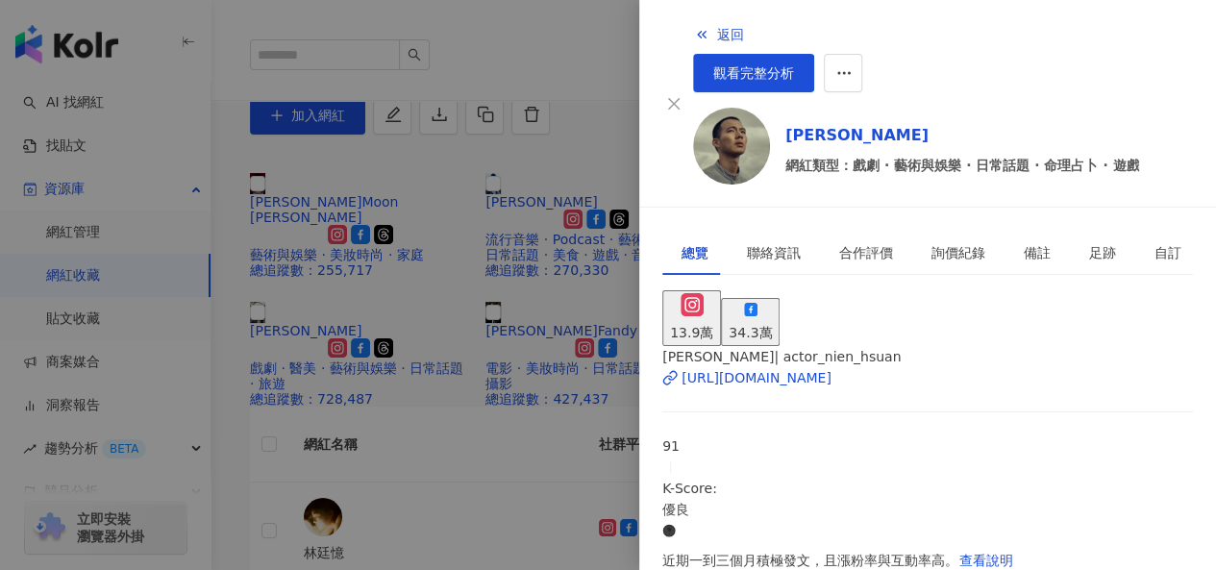
scroll to position [0, 0]
drag, startPoint x: 507, startPoint y: 167, endPoint x: 518, endPoint y: 212, distance: 46.6
click at [509, 168] on div at bounding box center [608, 285] width 1216 height 570
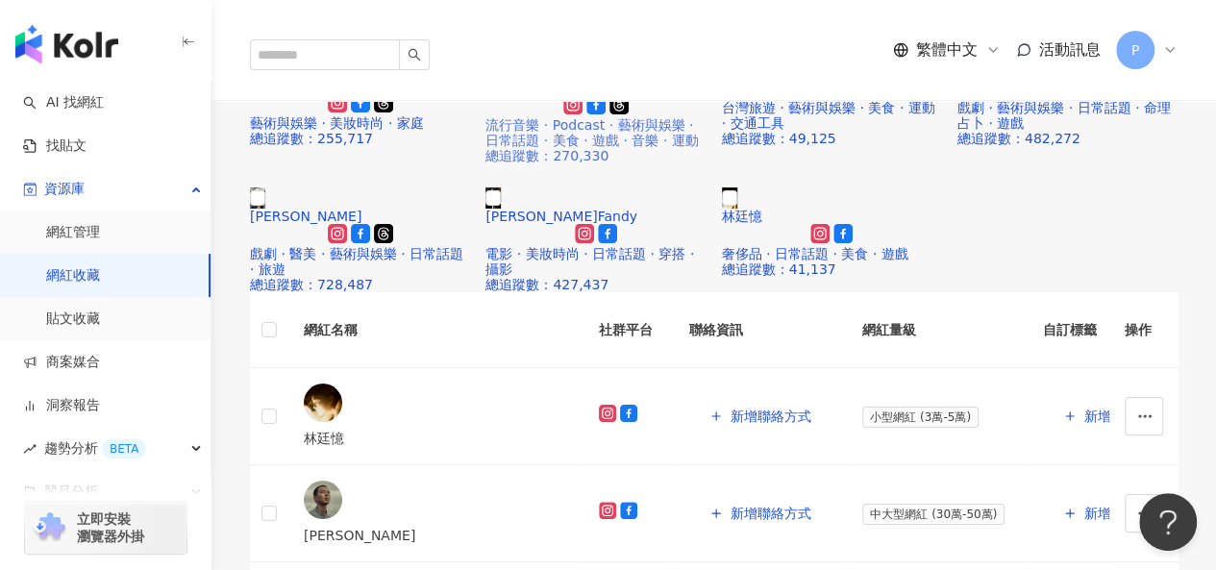
scroll to position [288, 0]
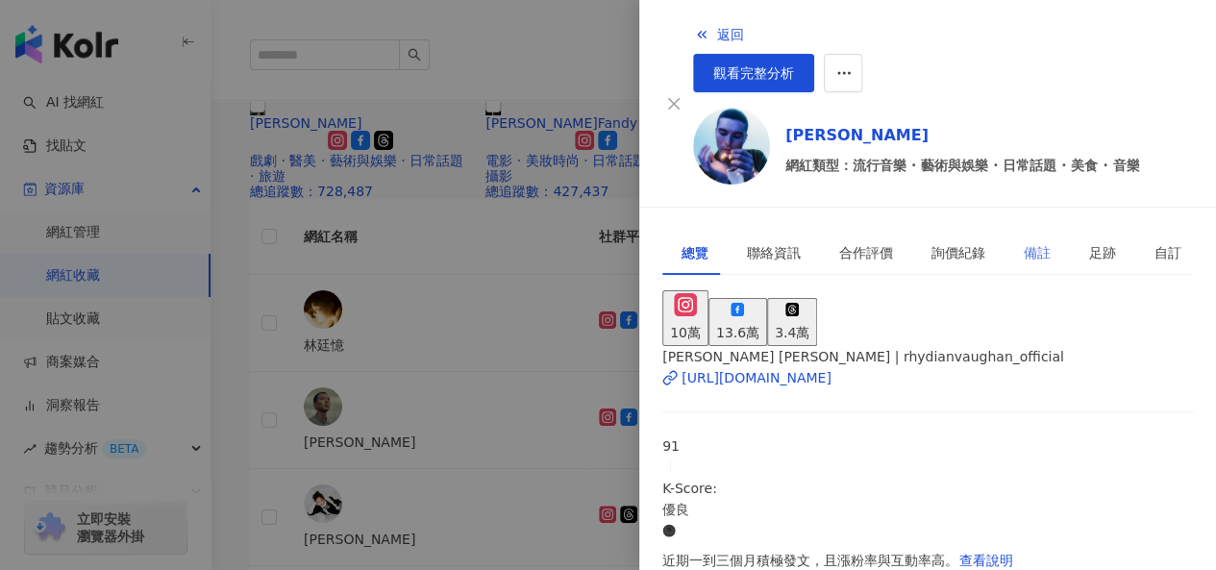
scroll to position [192, 0]
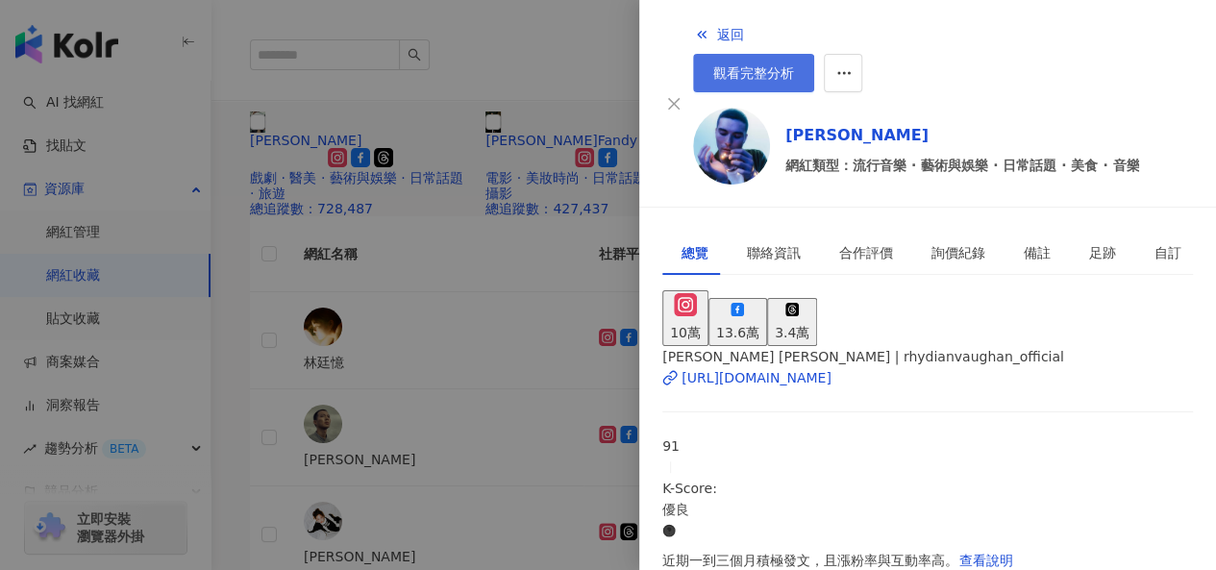
click at [794, 65] on span "觀看完整分析" at bounding box center [753, 72] width 81 height 15
click at [524, 500] on div at bounding box center [608, 285] width 1216 height 570
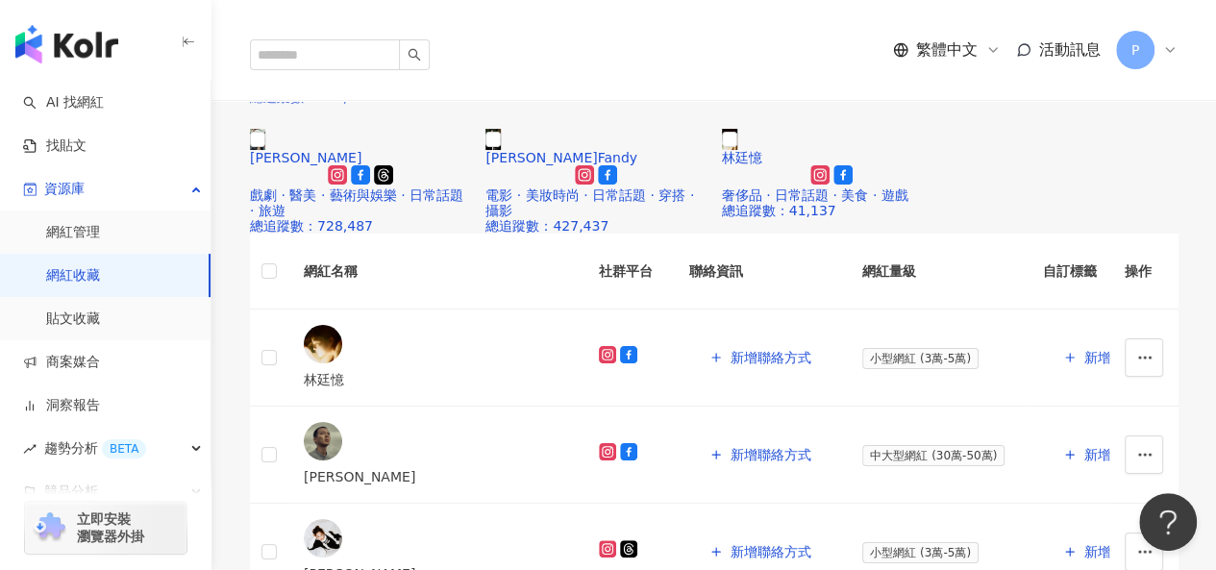
click at [304, 13] on img at bounding box center [295, 2] width 15 height 21
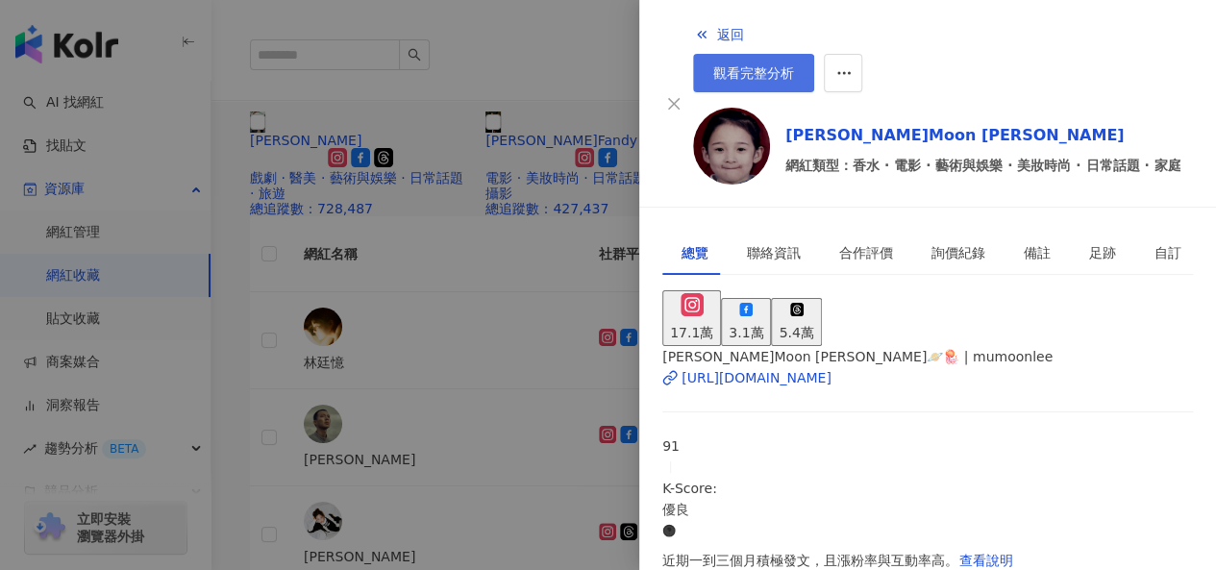
click at [794, 65] on span "觀看完整分析" at bounding box center [753, 72] width 81 height 15
click at [560, 460] on div at bounding box center [608, 285] width 1216 height 570
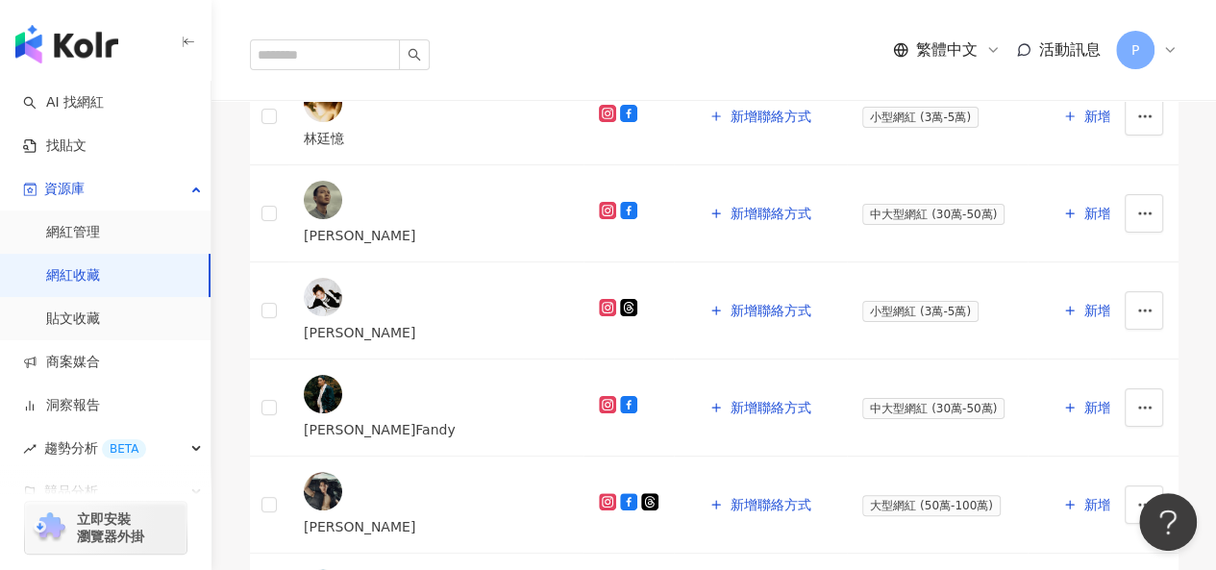
scroll to position [288, 0]
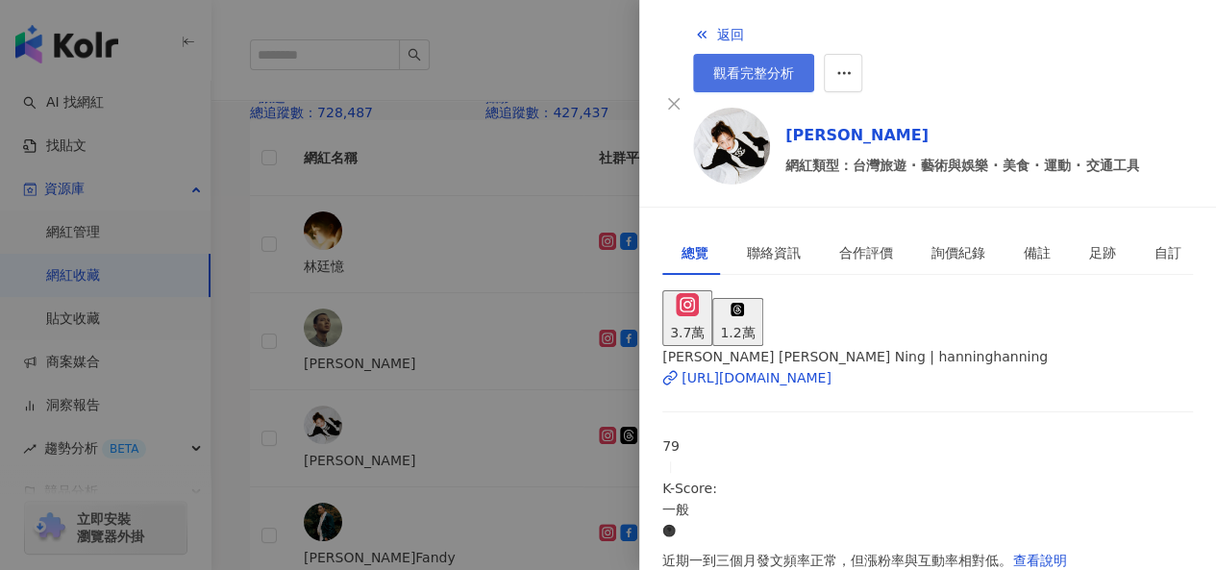
click at [814, 54] on link "觀看完整分析" at bounding box center [753, 73] width 121 height 38
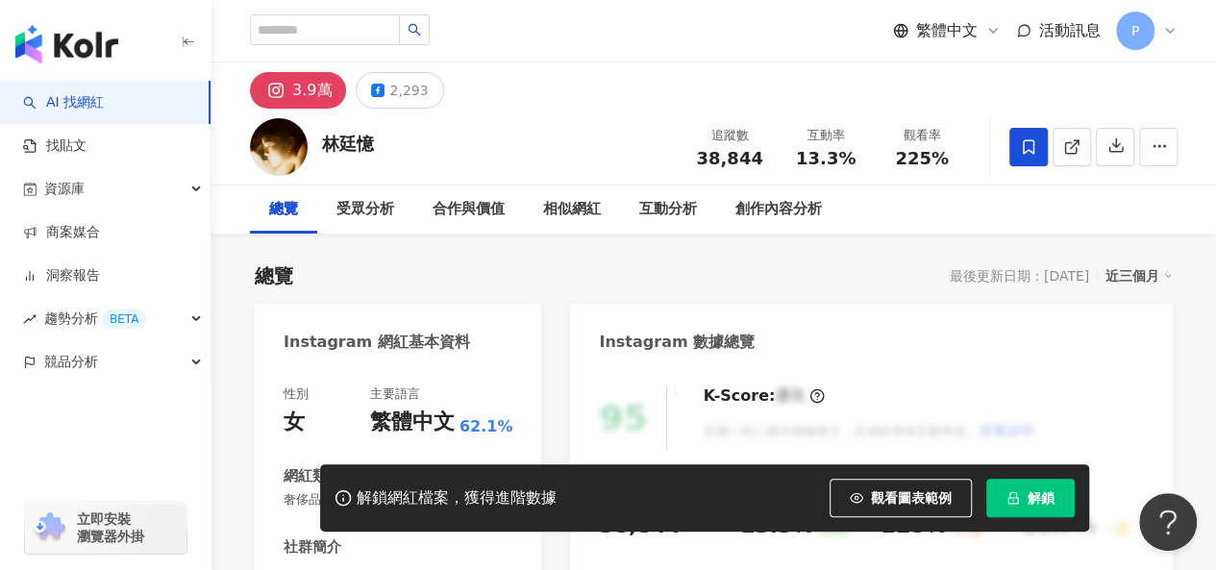
click at [1023, 153] on icon at bounding box center [1029, 146] width 12 height 14
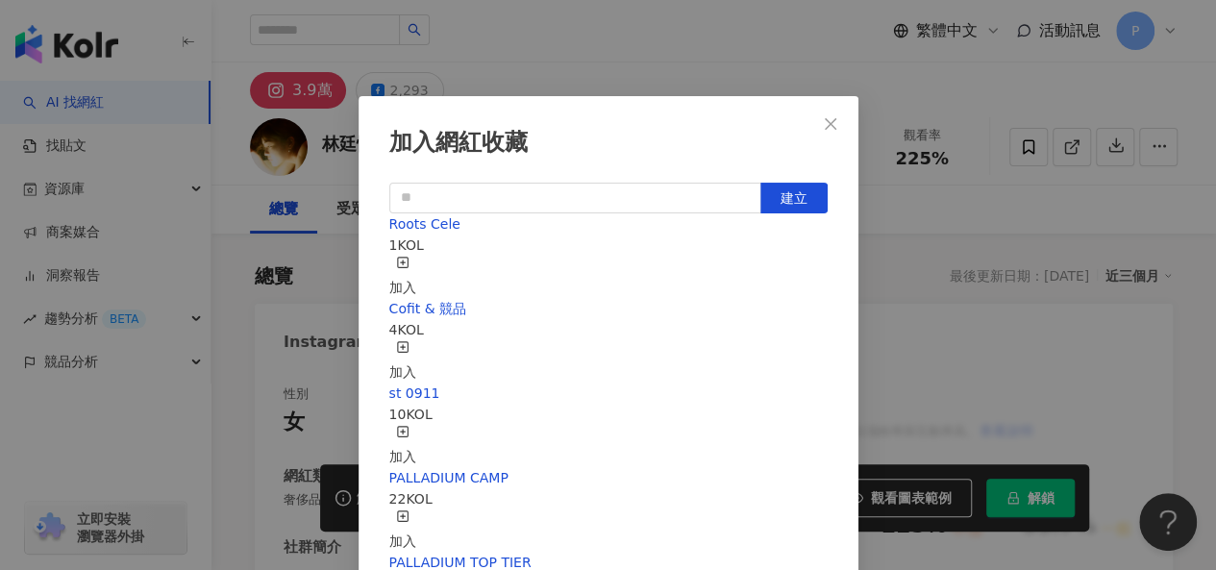
scroll to position [27, 0]
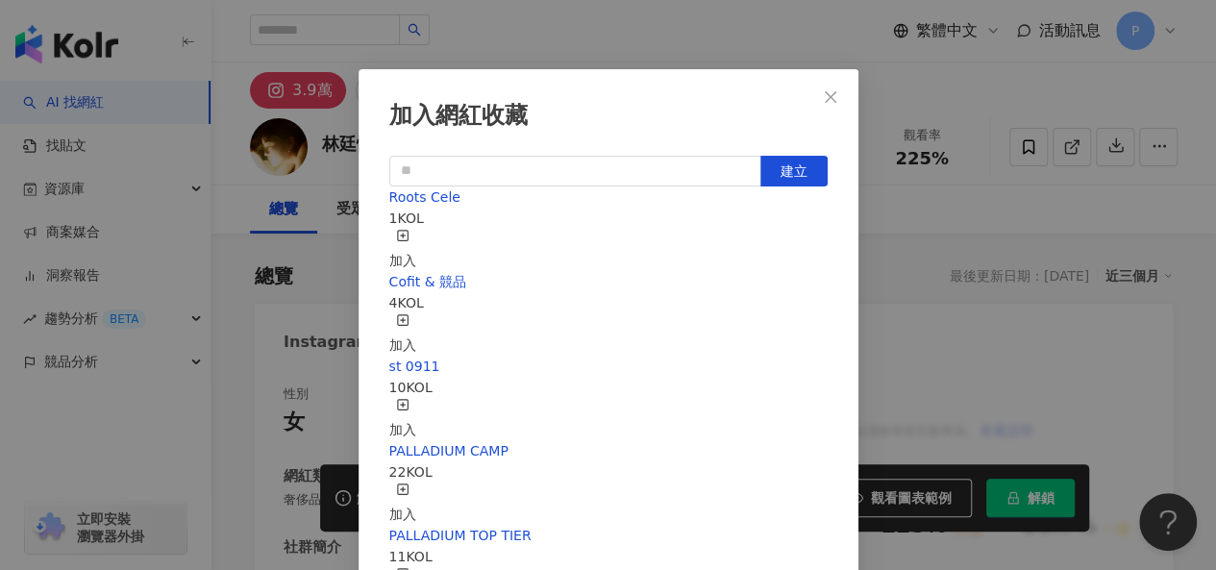
click at [410, 240] on icon "button" at bounding box center [402, 235] width 13 height 13
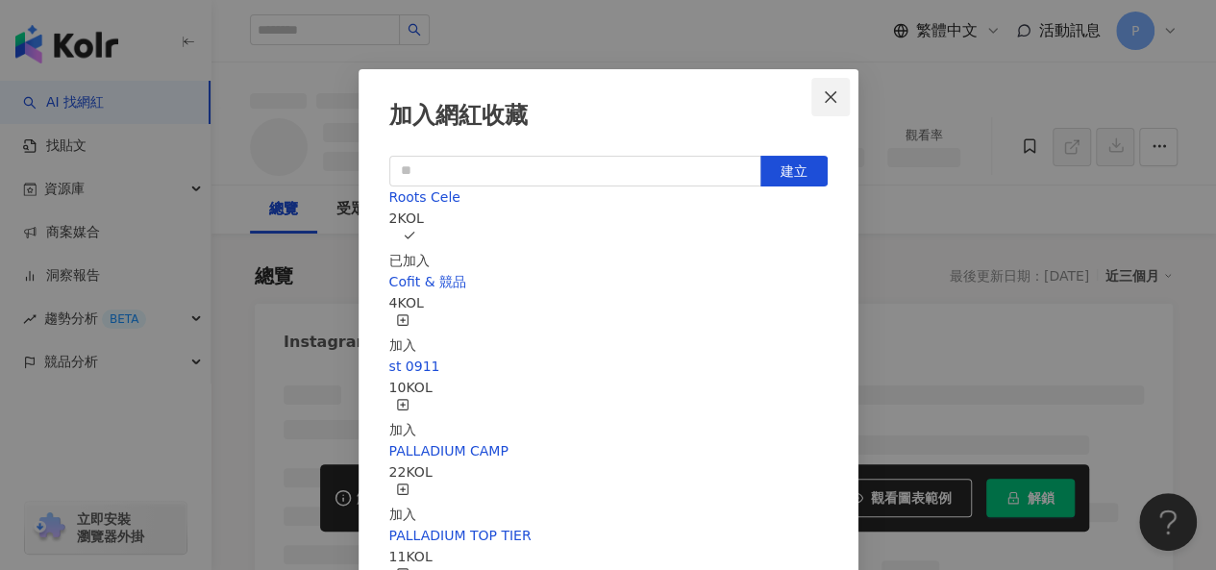
click at [828, 95] on icon "close" at bounding box center [830, 96] width 15 height 15
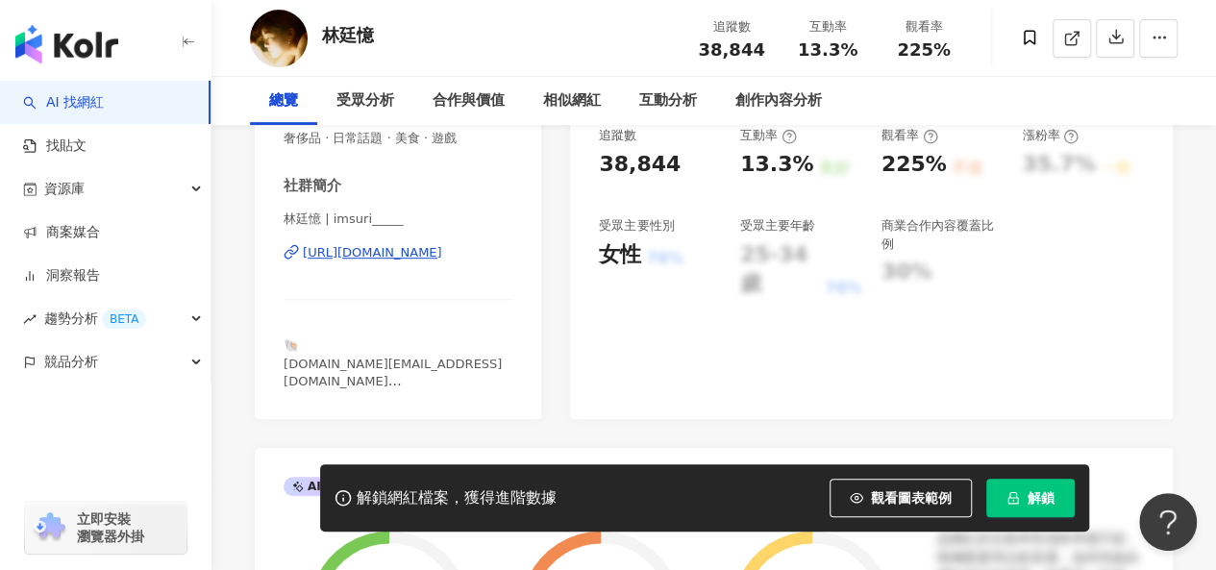
scroll to position [385, 0]
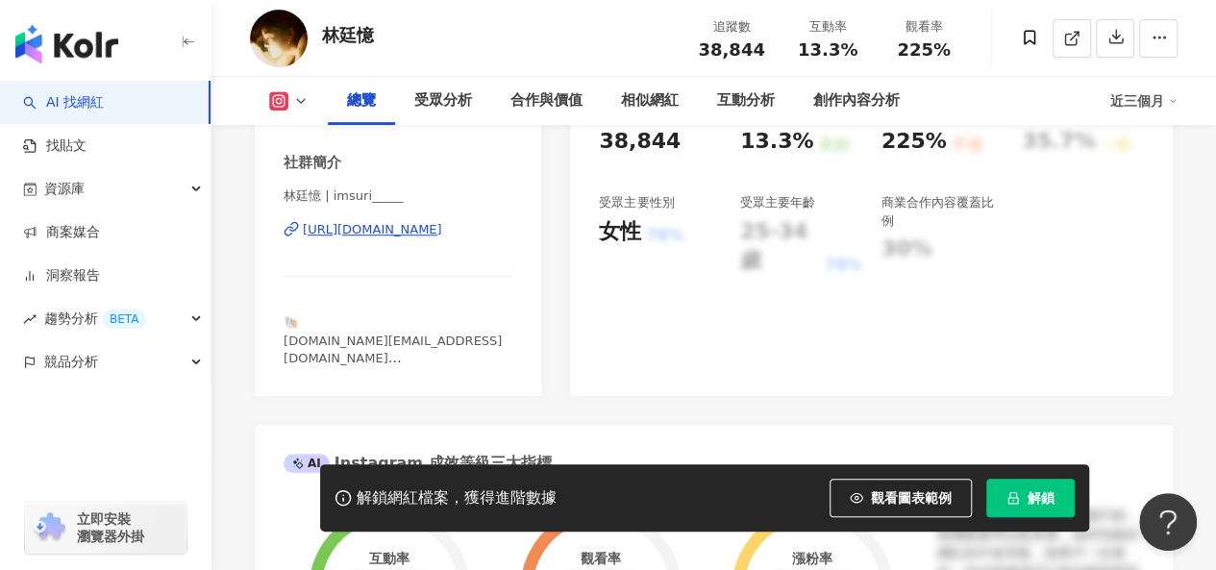
click at [408, 232] on div "https://www.instagram.com/imsuri_____/" at bounding box center [372, 229] width 139 height 17
click at [1017, 43] on span at bounding box center [1029, 39] width 37 height 39
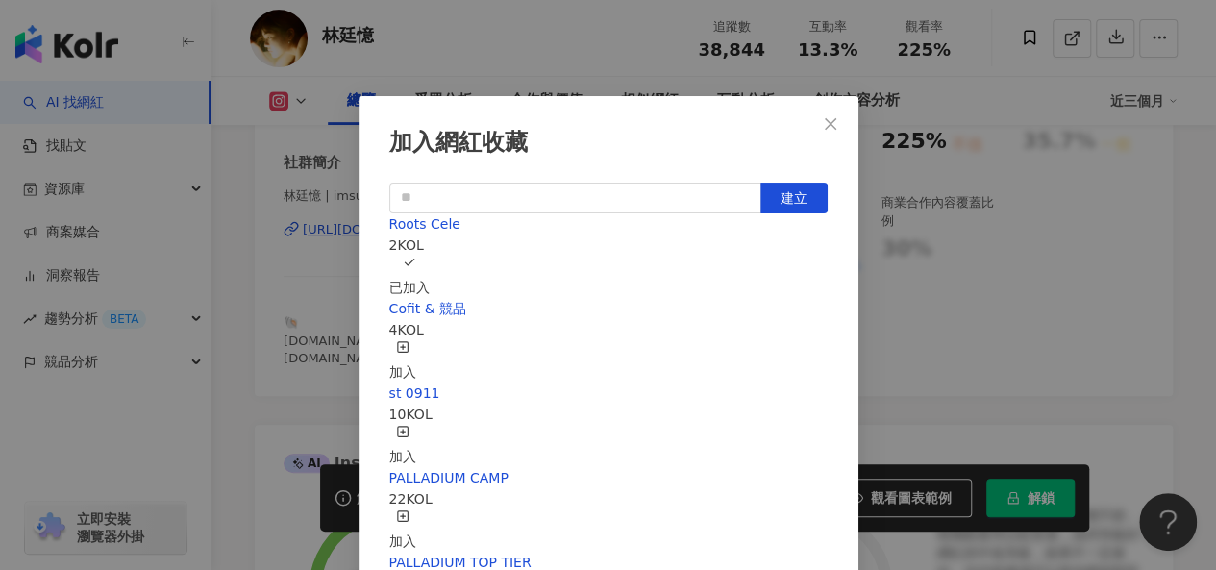
scroll to position [27, 0]
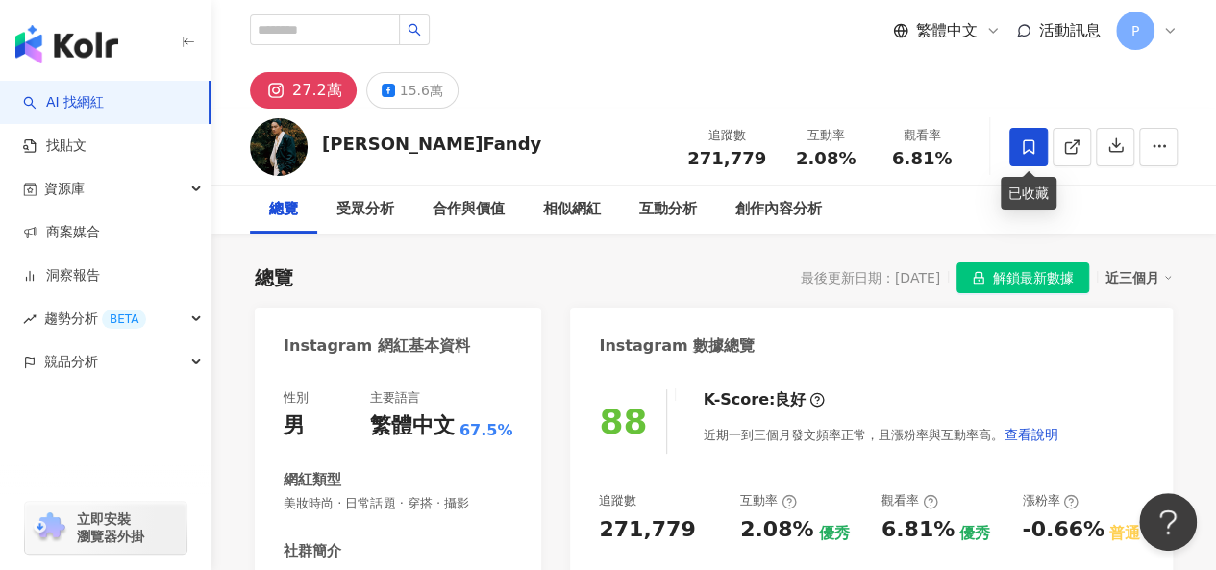
click at [1037, 153] on span at bounding box center [1028, 147] width 38 height 38
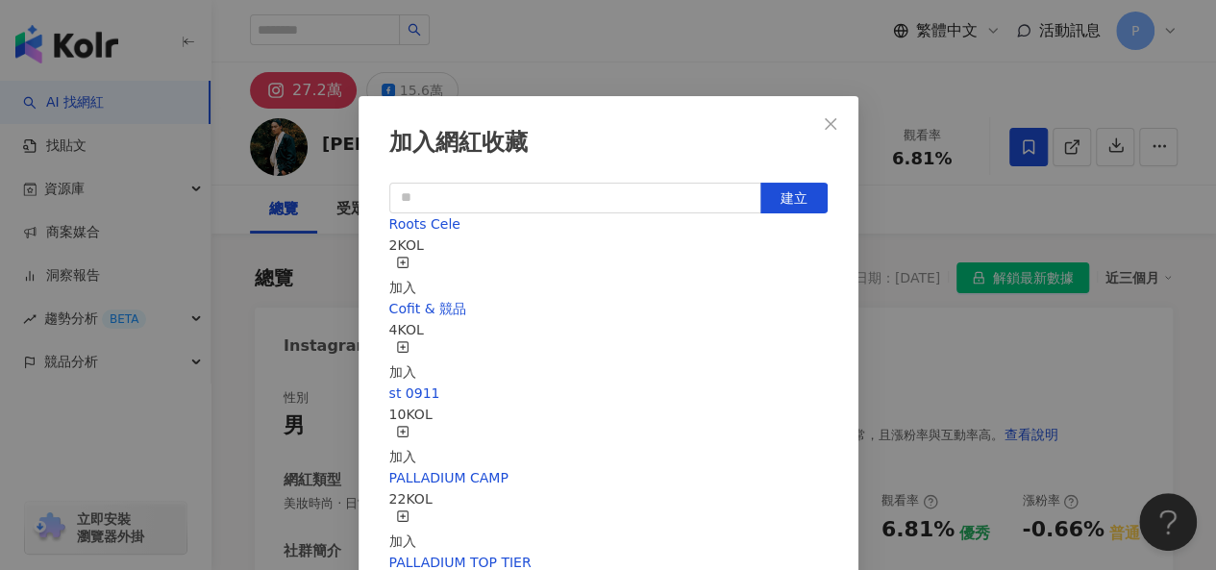
scroll to position [27, 0]
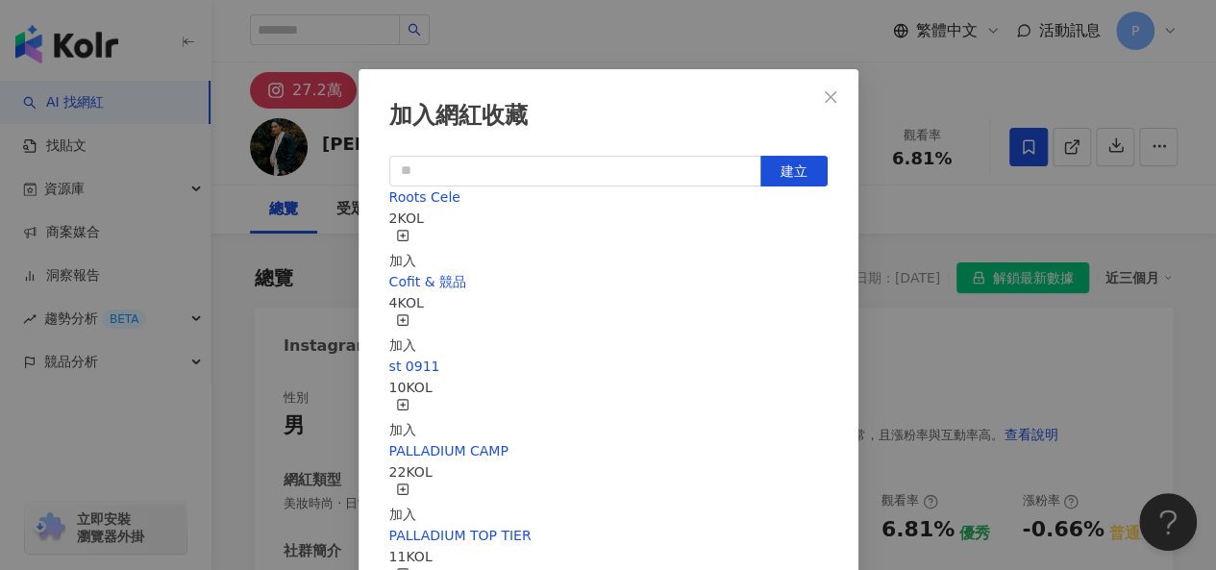
click at [416, 233] on div "加入" at bounding box center [402, 250] width 27 height 42
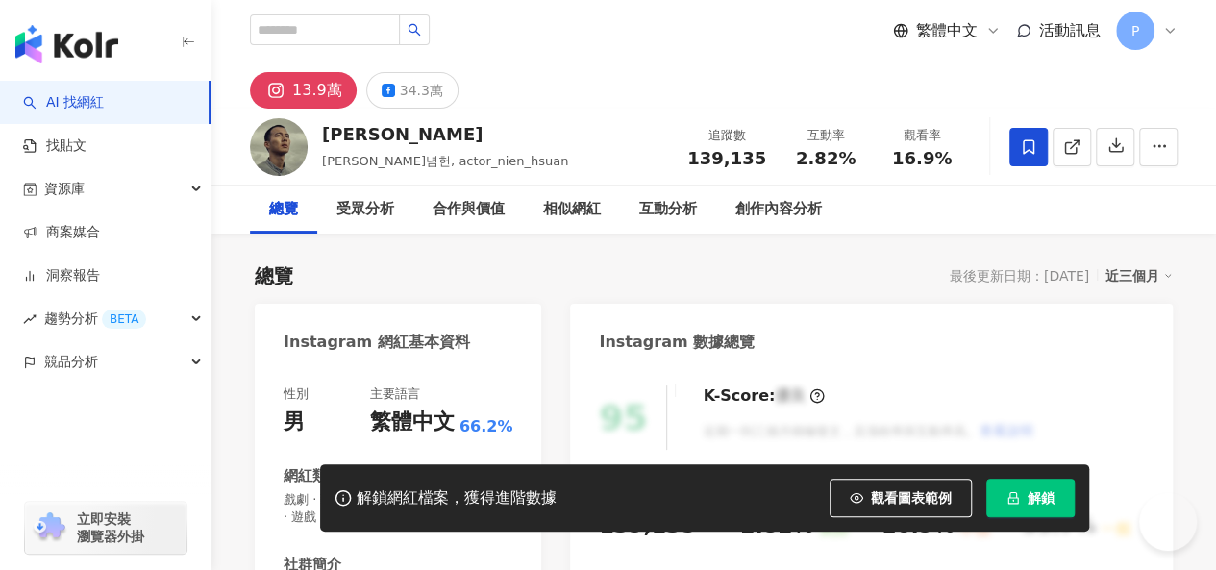
click at [1028, 150] on icon at bounding box center [1029, 146] width 12 height 14
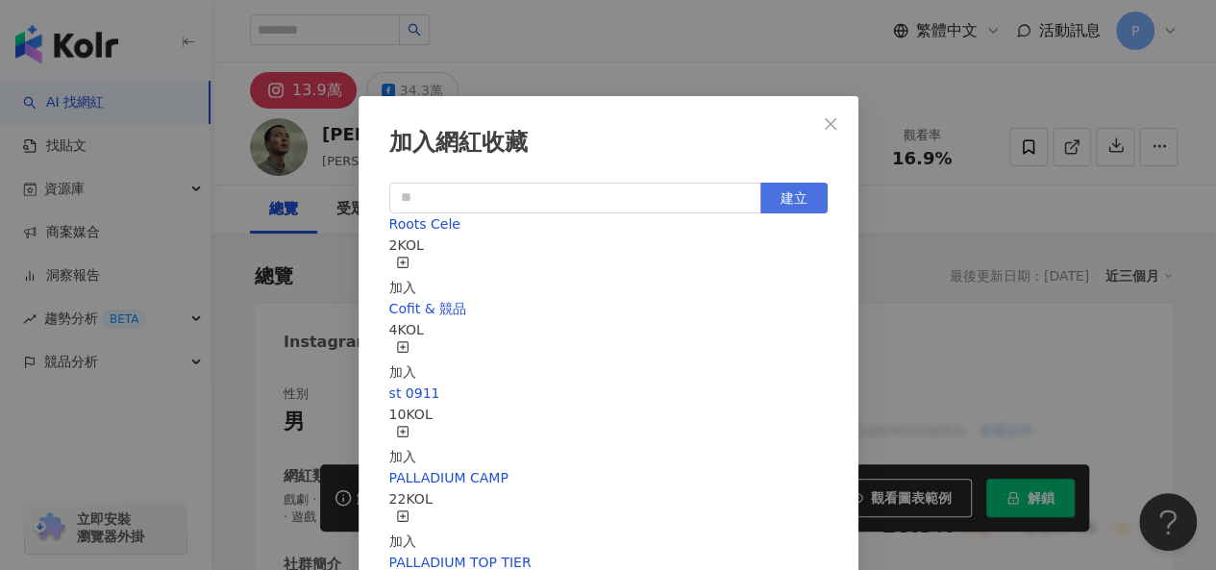
scroll to position [27, 0]
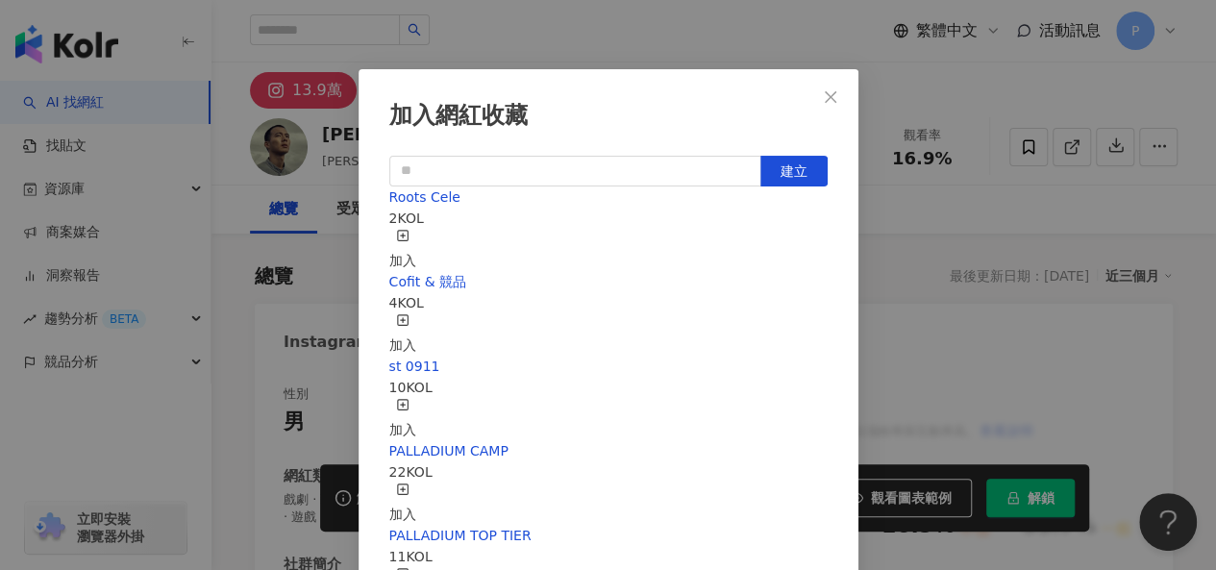
click at [416, 233] on div "加入" at bounding box center [402, 250] width 27 height 42
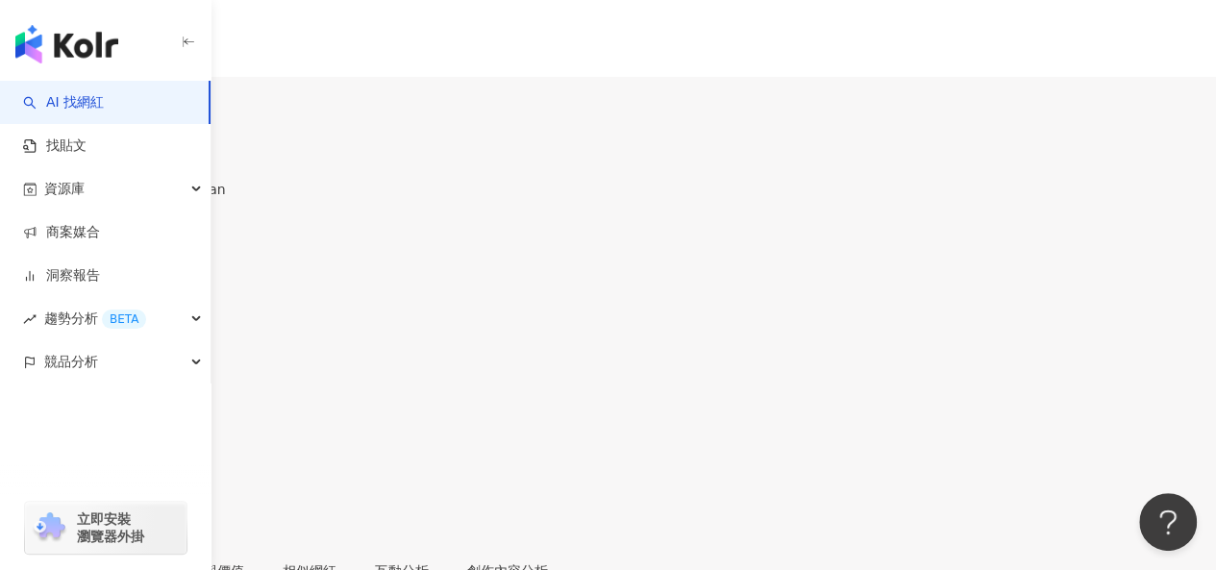
click at [11, 418] on icon at bounding box center [6, 424] width 9 height 12
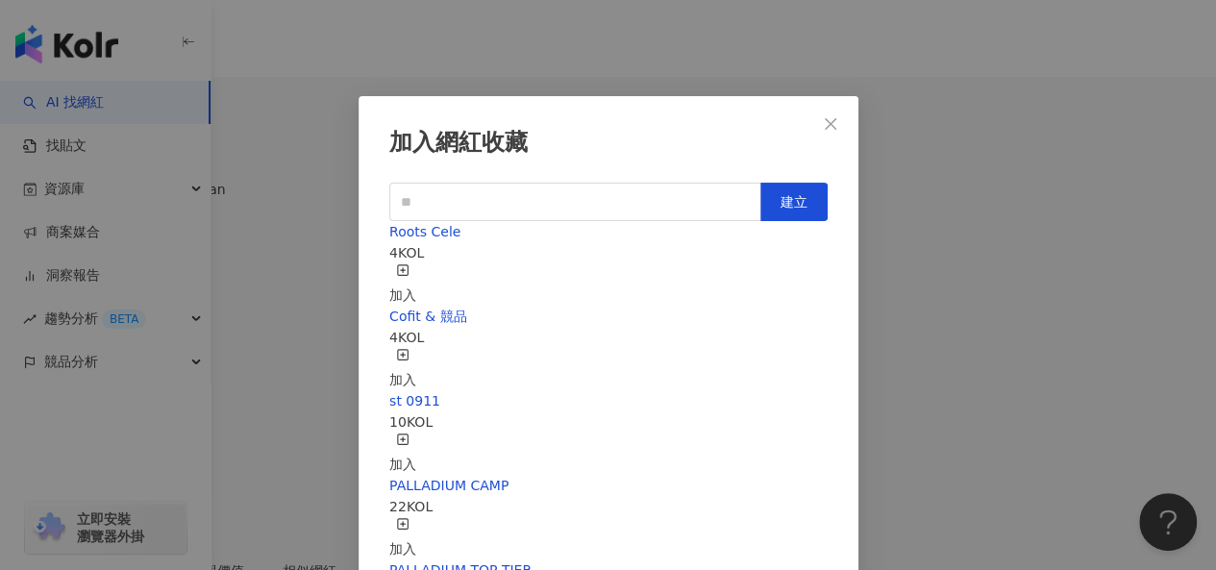
drag, startPoint x: 772, startPoint y: 259, endPoint x: 659, endPoint y: 569, distance: 330.2
click at [416, 263] on div "加入" at bounding box center [402, 284] width 27 height 42
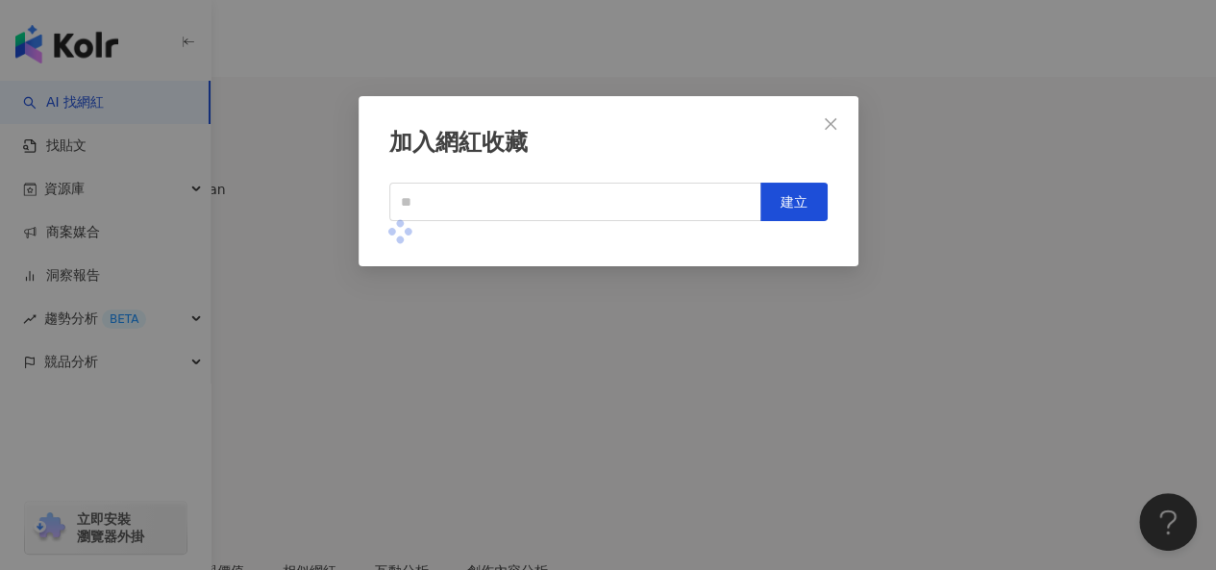
scroll to position [27, 0]
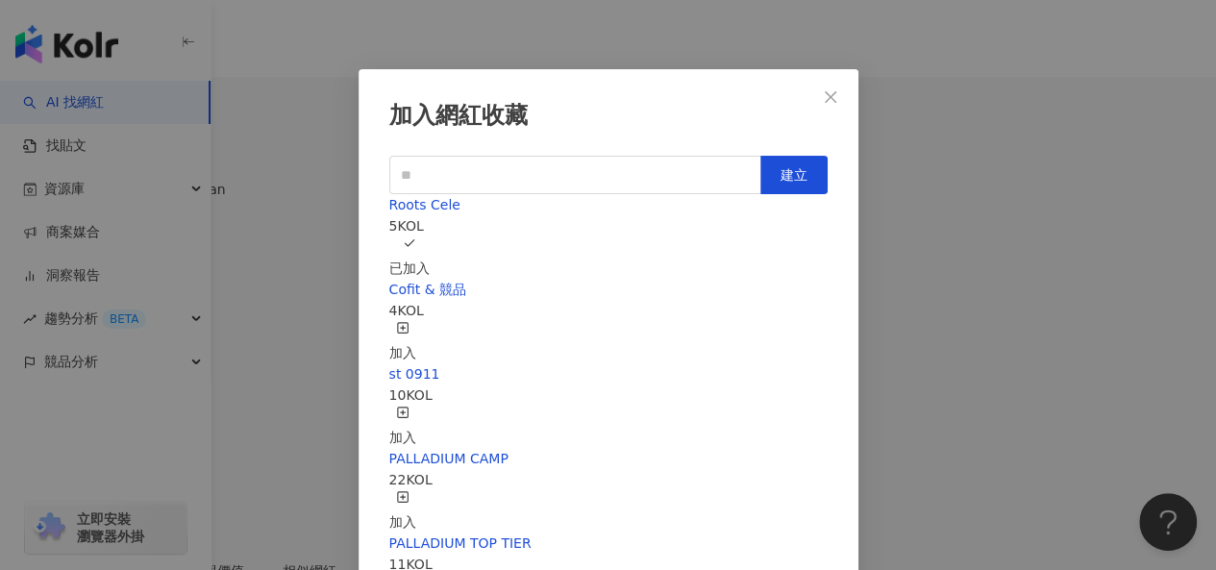
click at [688, 50] on div "加入網紅收藏 建立 Roots Cele 5 KOL 已加入 Cofit & 競品 4 KOL 加入 st 0911 10 KOL 加入 PALLADIUM …" at bounding box center [608, 285] width 1216 height 570
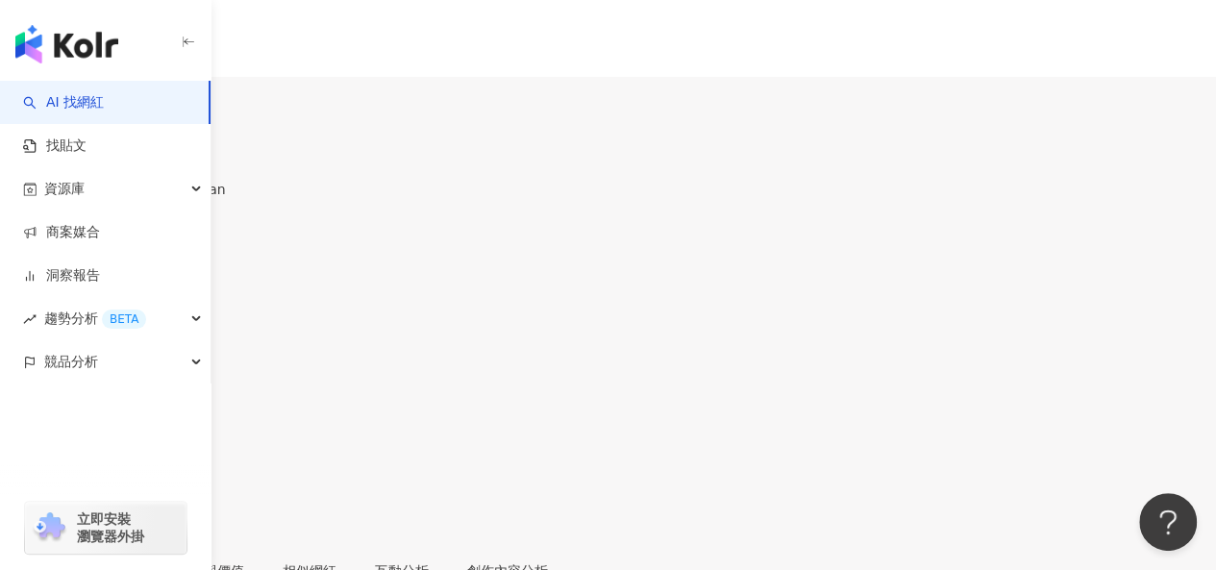
scroll to position [0, 0]
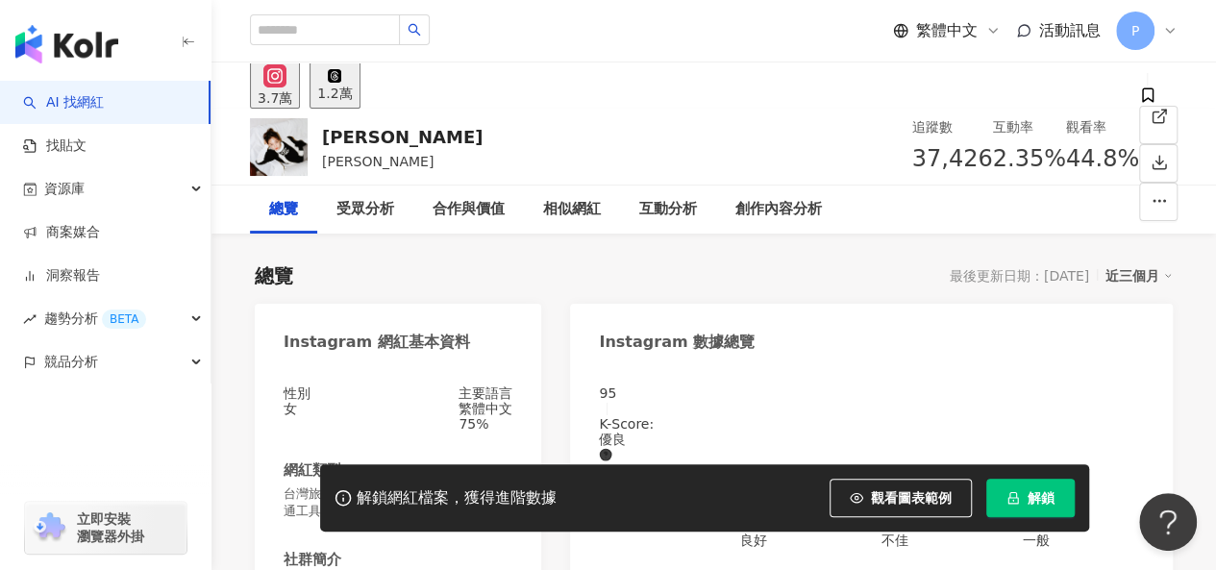
click at [1139, 108] on span at bounding box center [1147, 97] width 17 height 20
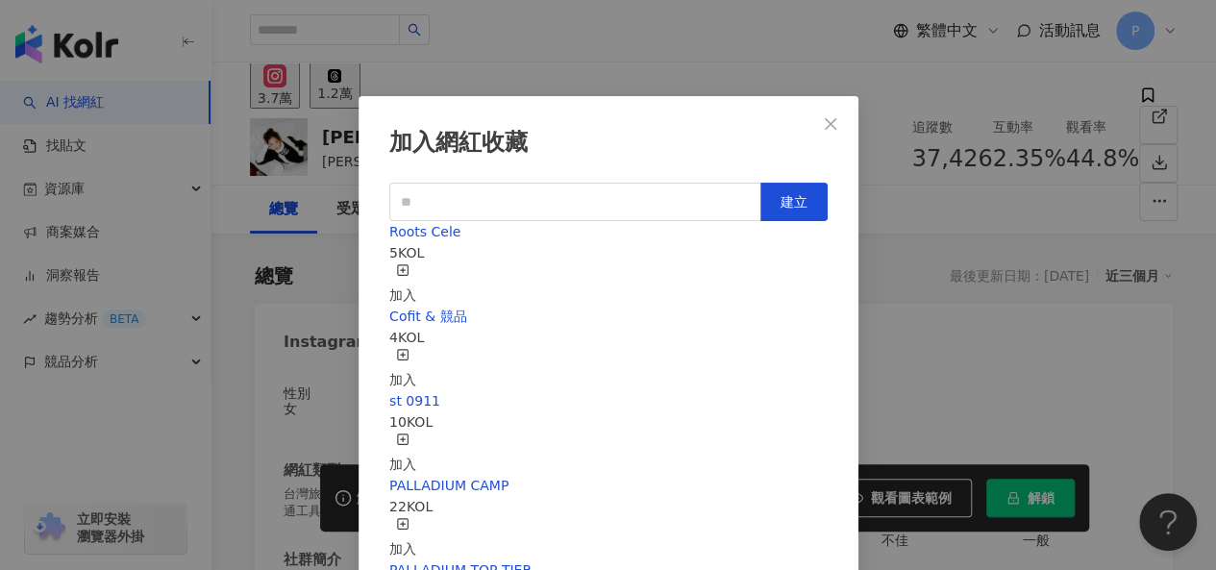
scroll to position [27, 0]
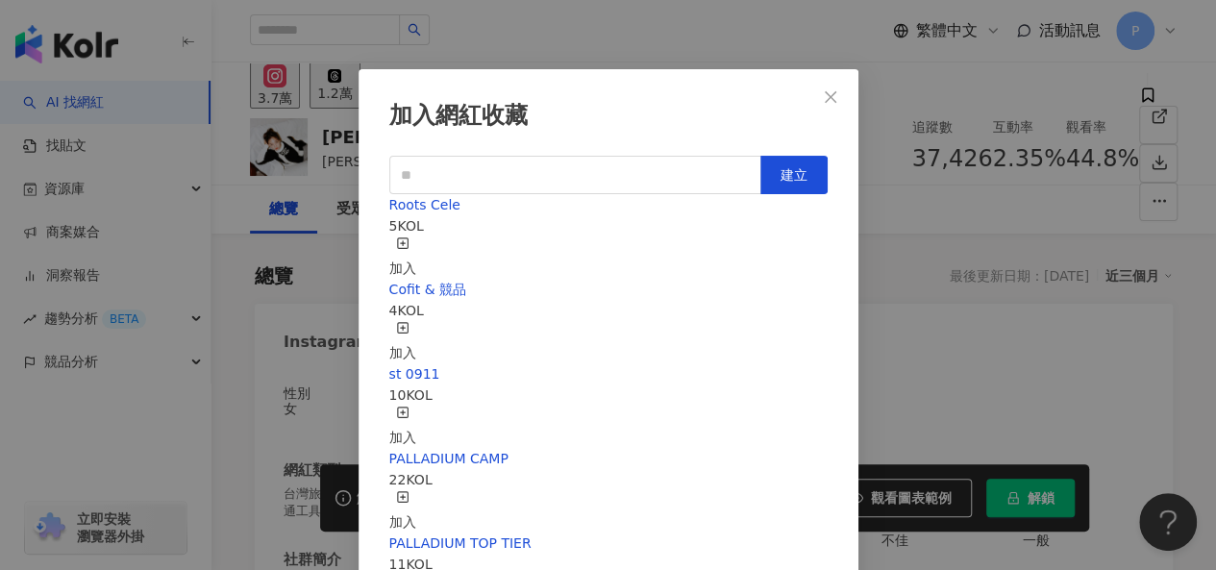
click at [408, 237] on rect "button" at bounding box center [402, 242] width 11 height 11
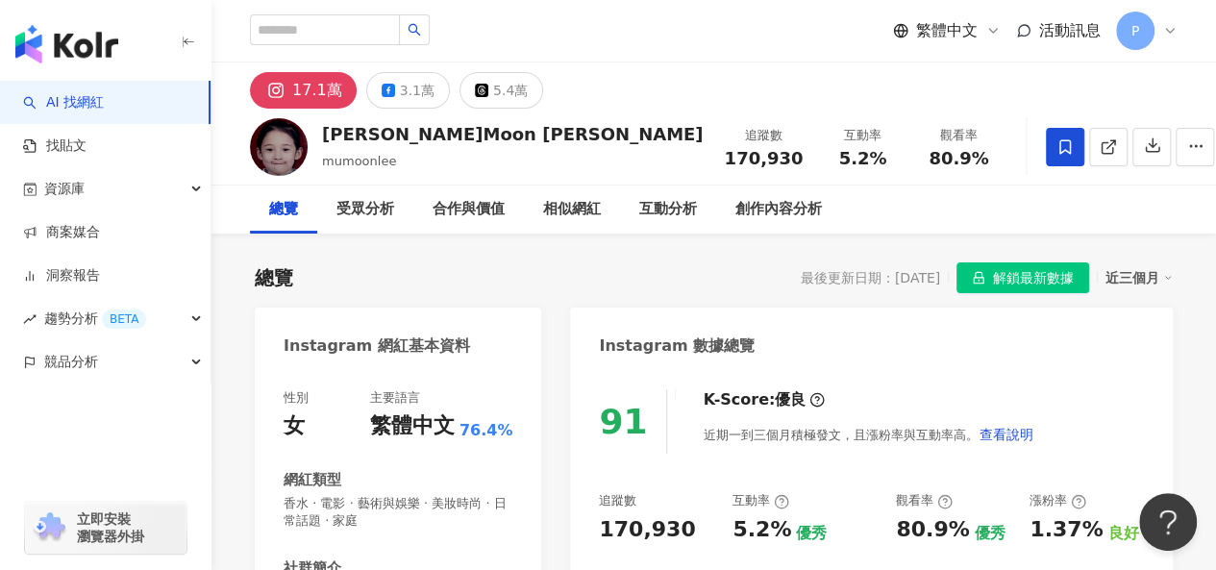
click at [1056, 147] on icon at bounding box center [1064, 146] width 17 height 17
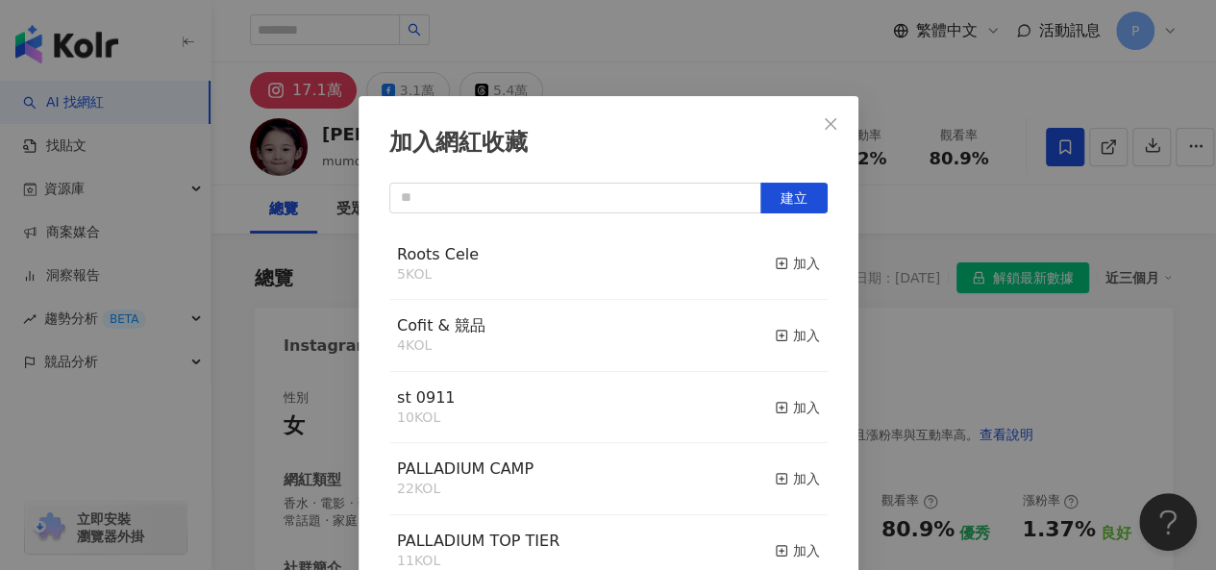
scroll to position [27, 0]
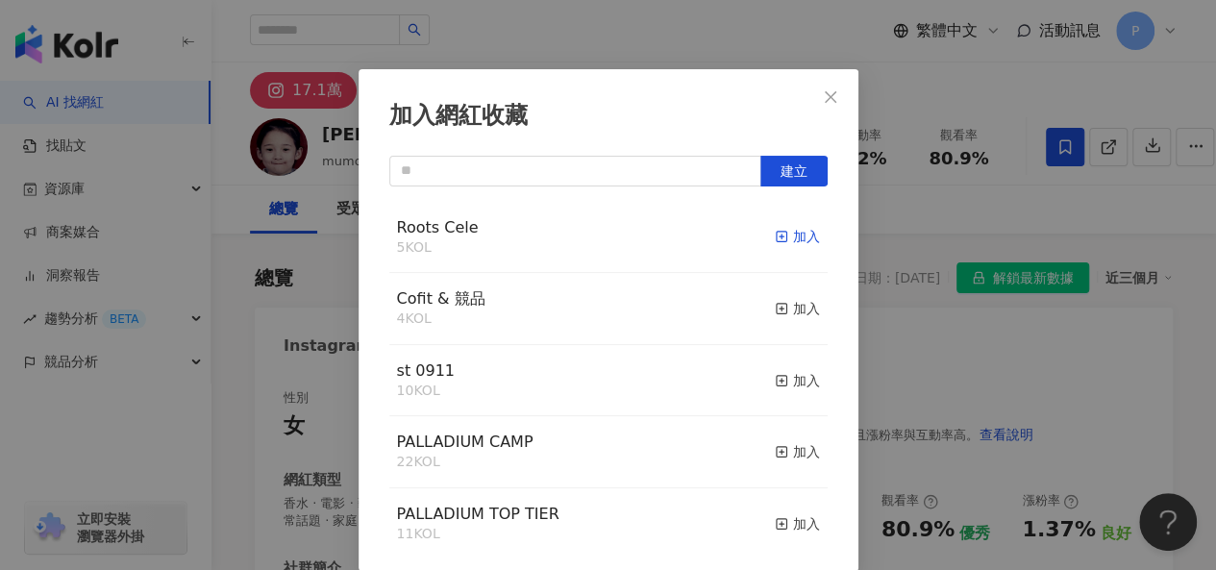
click at [775, 241] on div "加入" at bounding box center [797, 236] width 45 height 21
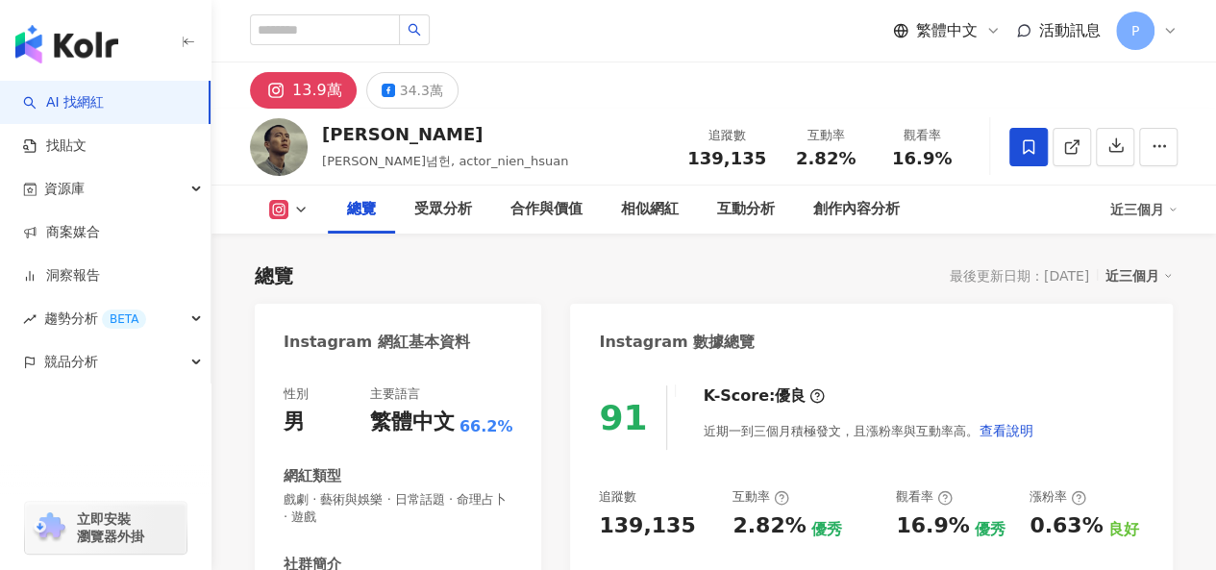
click at [1117, 151] on icon "button" at bounding box center [1115, 145] width 17 height 17
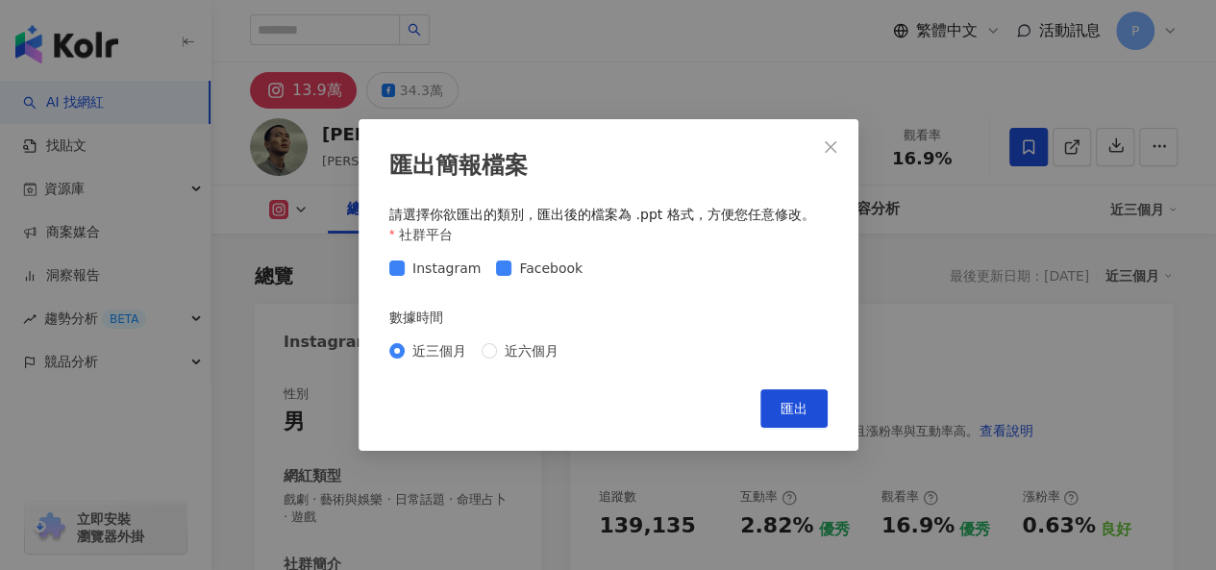
click at [533, 271] on span "Facebook" at bounding box center [550, 268] width 79 height 21
click at [511, 273] on span "Facebook" at bounding box center [550, 268] width 79 height 21
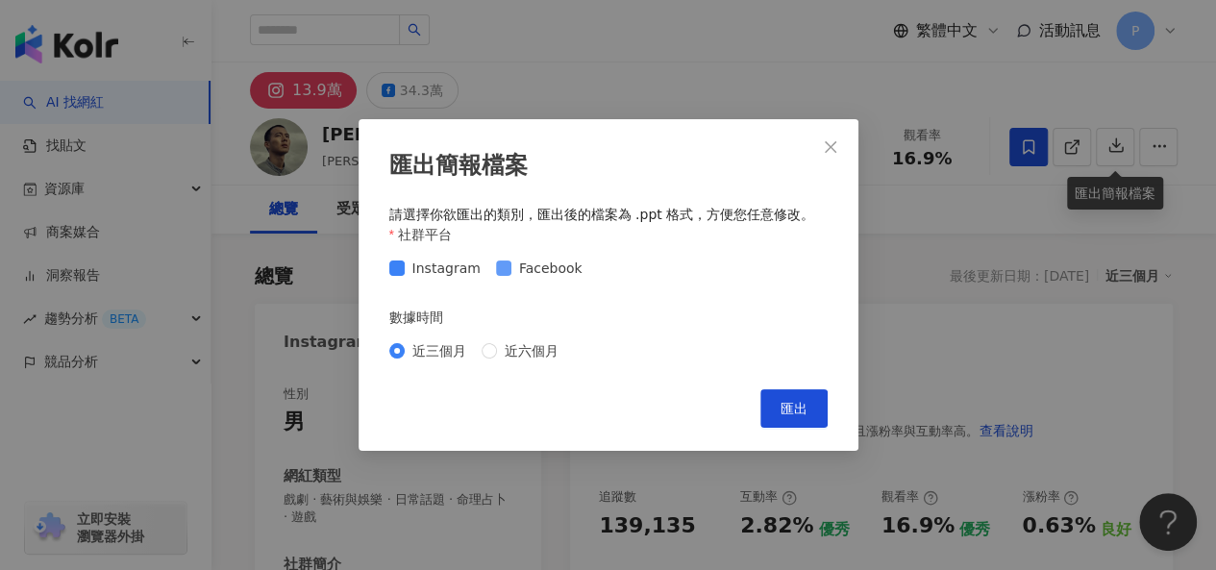
click at [550, 275] on span "Facebook" at bounding box center [550, 268] width 79 height 21
click at [796, 401] on span "匯出" at bounding box center [794, 408] width 27 height 15
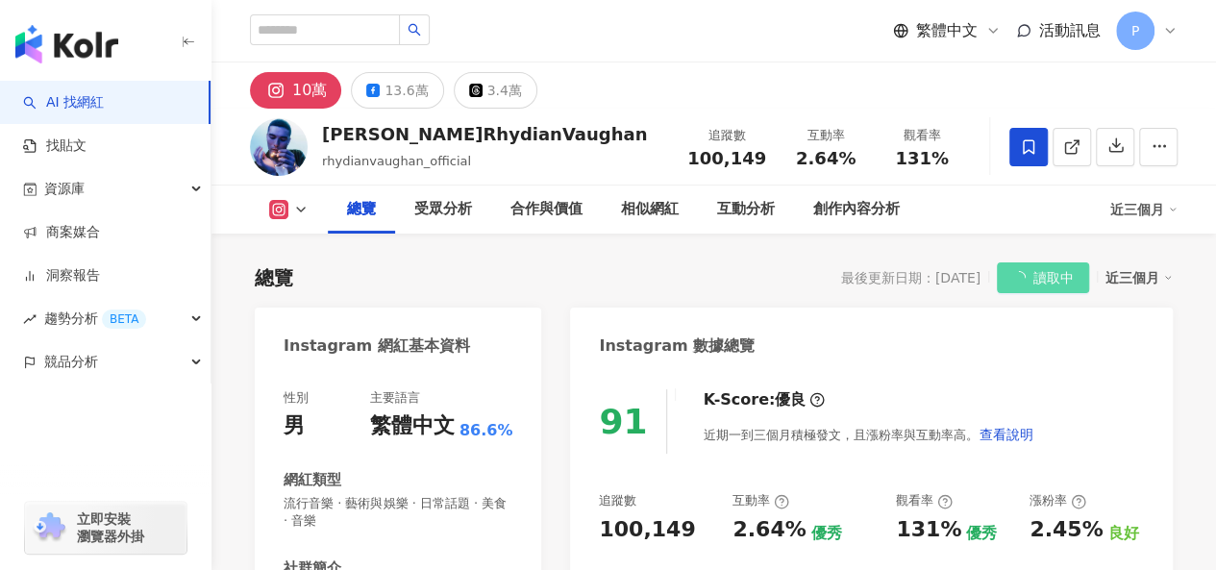
click at [1103, 153] on button "button" at bounding box center [1115, 147] width 38 height 38
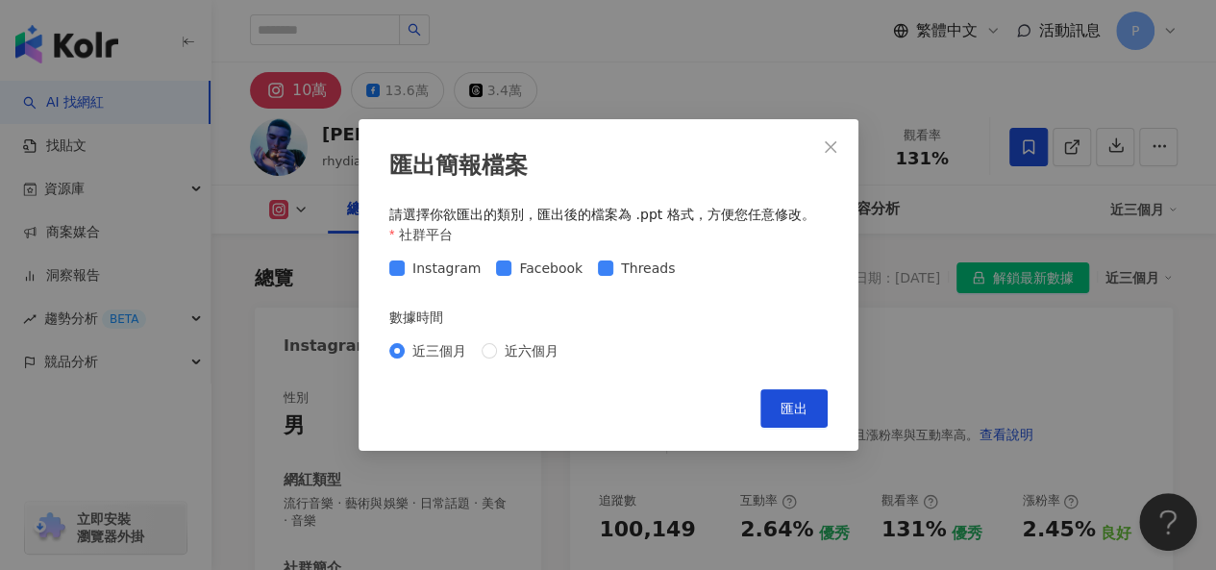
drag, startPoint x: 550, startPoint y: 272, endPoint x: 740, endPoint y: 322, distance: 196.8
click at [554, 272] on span "Facebook" at bounding box center [550, 268] width 79 height 21
click at [623, 259] on span "Threads" at bounding box center [647, 268] width 69 height 21
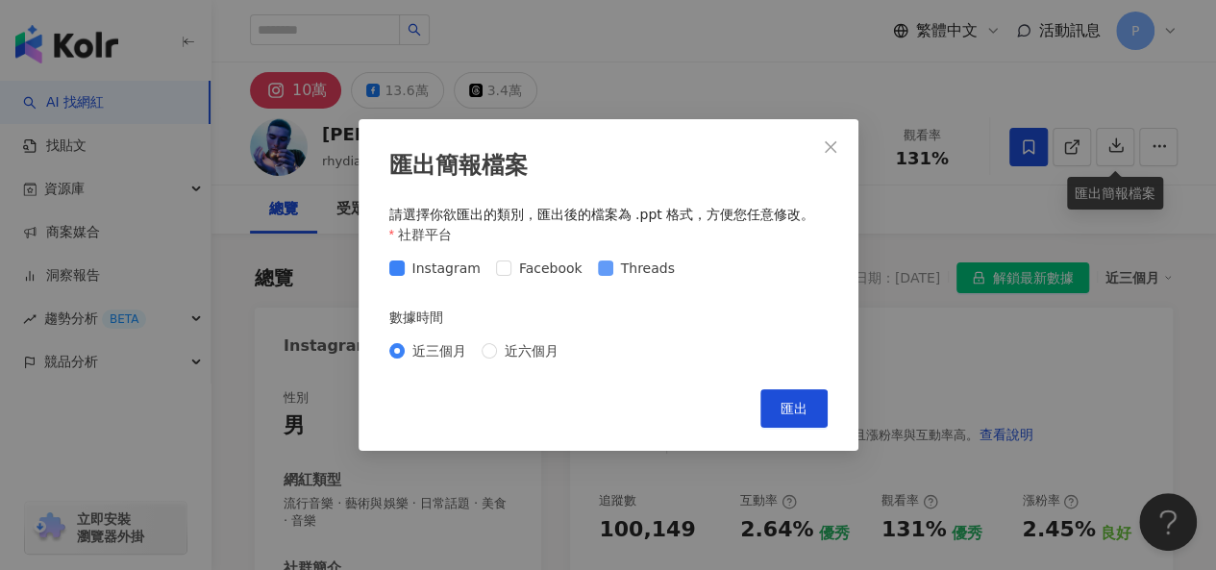
click at [625, 272] on span "Threads" at bounding box center [647, 268] width 69 height 21
click at [811, 424] on button "匯出" at bounding box center [793, 408] width 67 height 38
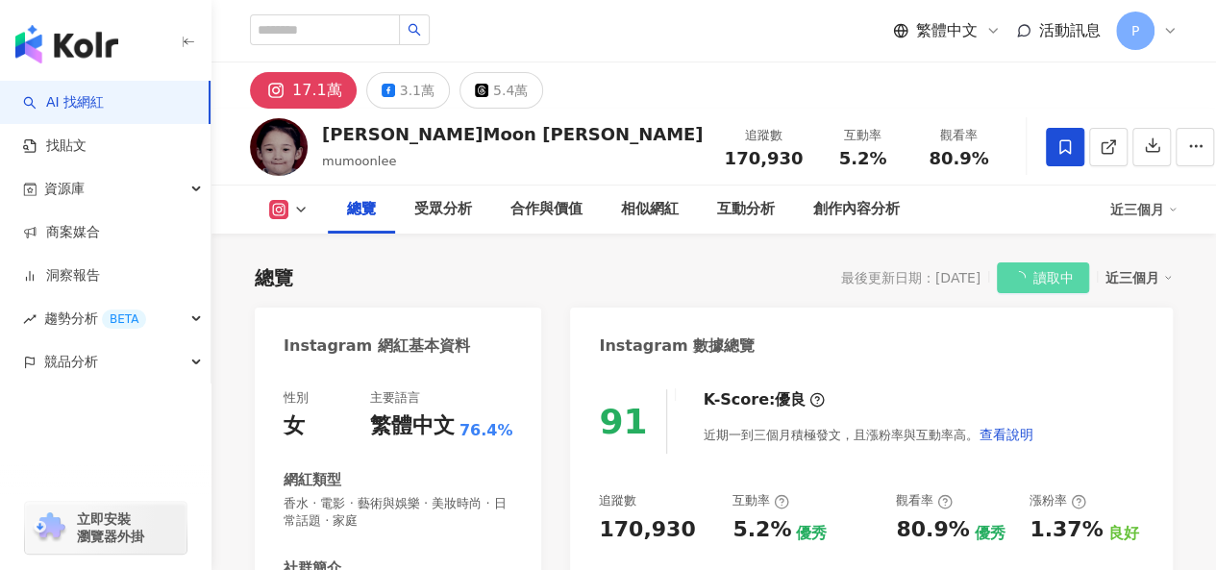
click at [1144, 148] on icon "button" at bounding box center [1152, 145] width 17 height 17
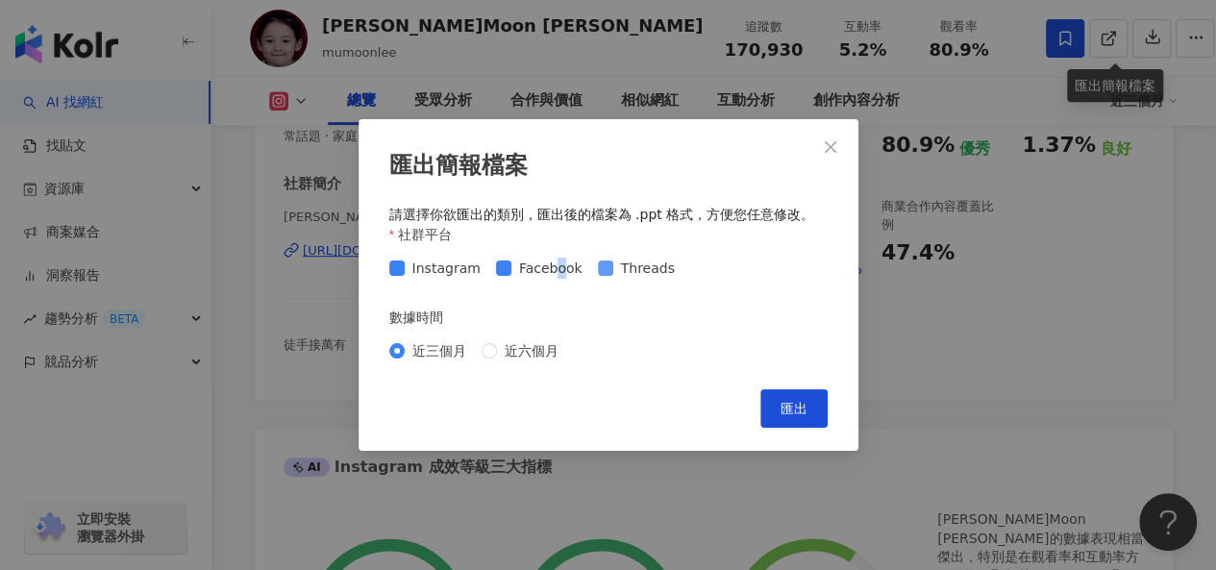
drag, startPoint x: 555, startPoint y: 272, endPoint x: 606, endPoint y: 274, distance: 51.0
click at [554, 272] on span "Facebook" at bounding box center [550, 268] width 79 height 21
click at [613, 274] on span "Threads" at bounding box center [647, 268] width 69 height 21
click at [542, 265] on span "Facebook" at bounding box center [550, 268] width 79 height 21
click at [786, 390] on div "匯出簡報檔案 請選擇你欲匯出的類別，匯出後的檔案為 .ppt 格式，方便您任意修改。 社群平台 Instagram Facebook Threads 數據時間…" at bounding box center [609, 285] width 500 height 332
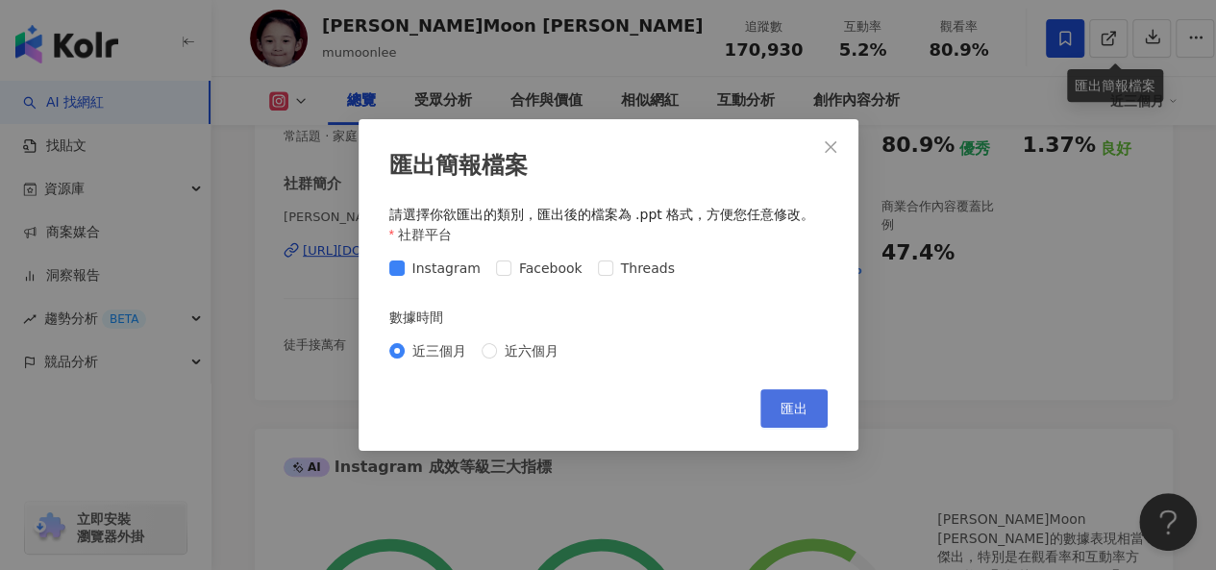
click at [788, 404] on span "匯出" at bounding box center [794, 408] width 27 height 15
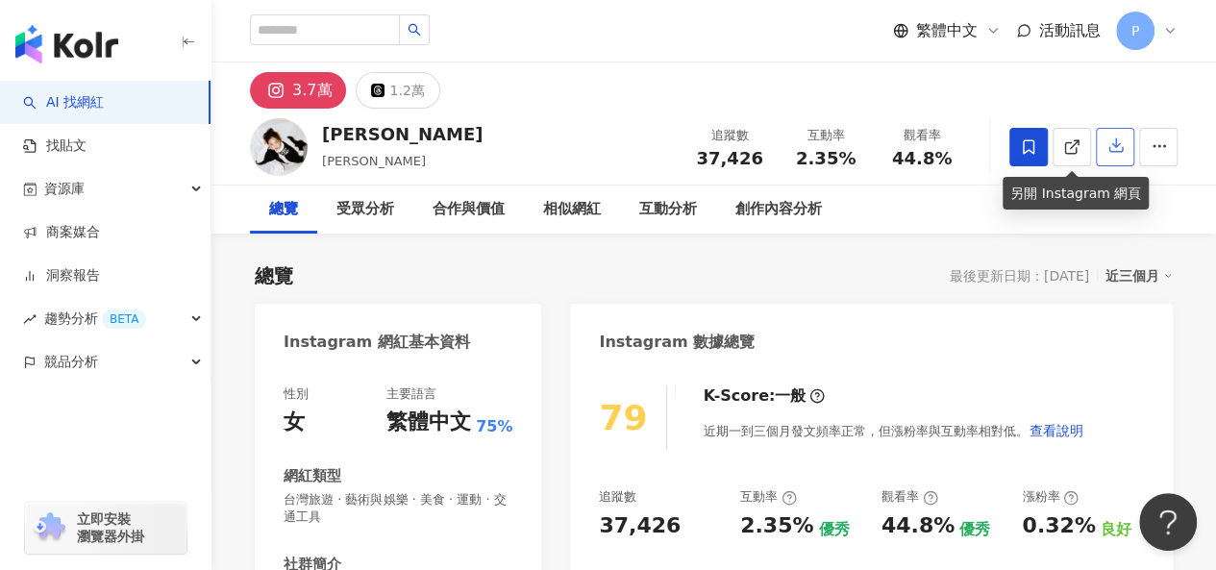
click at [1105, 145] on button "button" at bounding box center [1115, 147] width 38 height 38
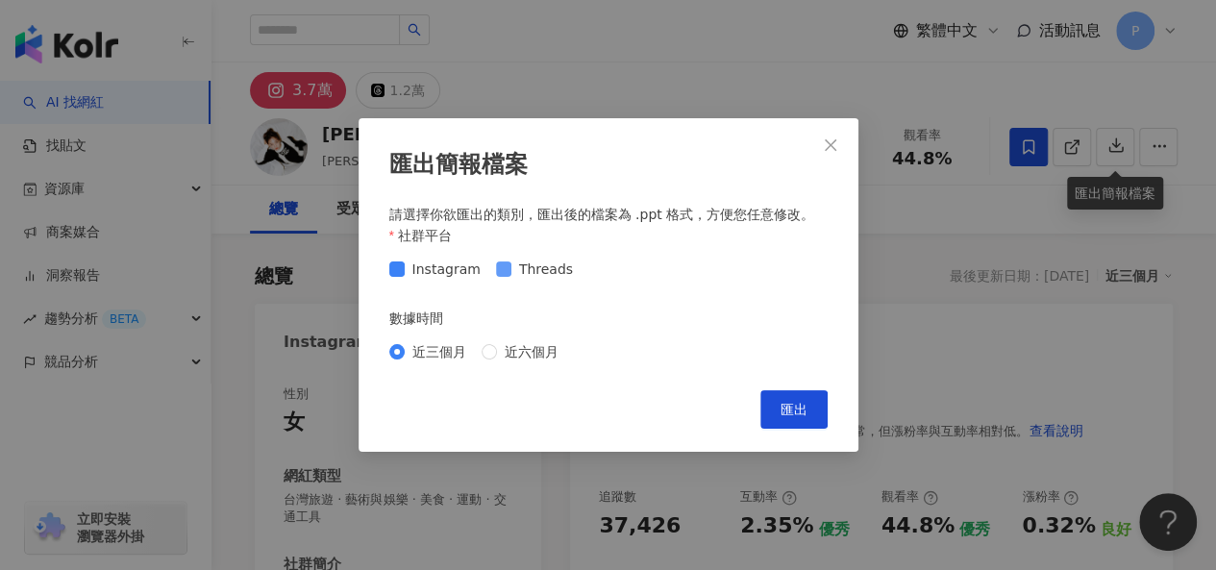
click at [551, 262] on span "Threads" at bounding box center [545, 269] width 69 height 21
click at [776, 401] on button "匯出" at bounding box center [793, 409] width 67 height 38
click at [831, 141] on icon "close" at bounding box center [830, 144] width 15 height 15
